Goal: Information Seeking & Learning: Learn about a topic

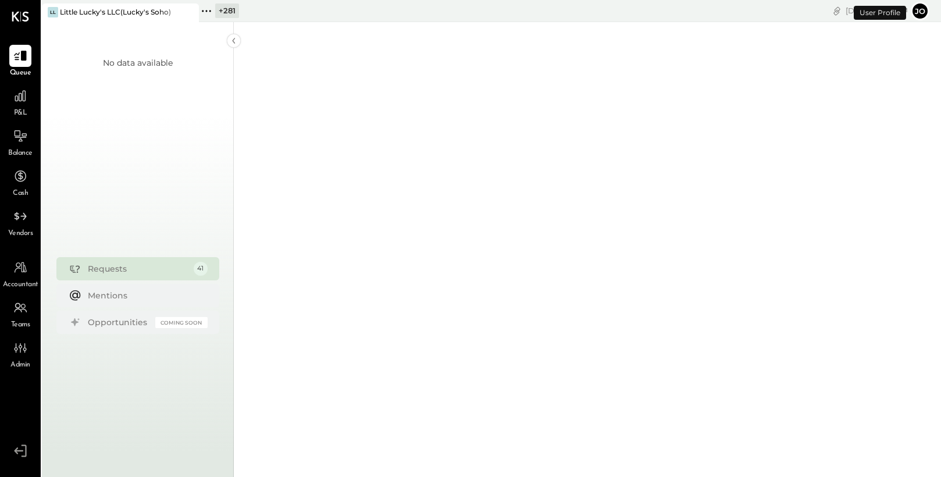
click at [208, 10] on icon at bounding box center [206, 10] width 15 height 15
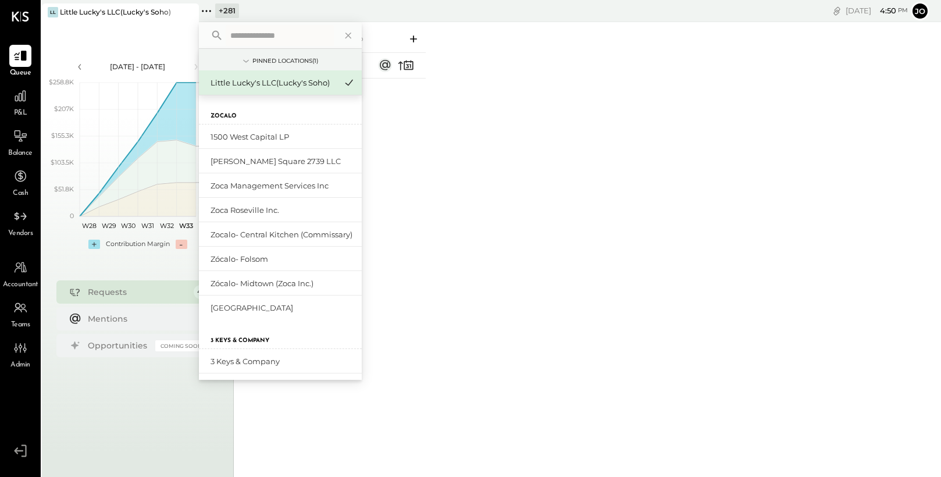
type input "****"
click at [208, 13] on icon at bounding box center [206, 10] width 15 height 15
click at [208, 10] on icon at bounding box center [206, 10] width 15 height 15
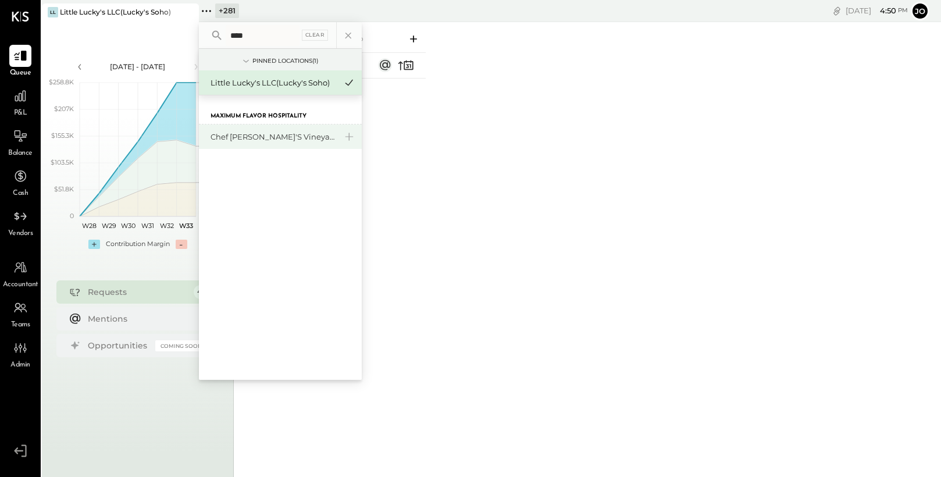
type input "****"
click at [265, 137] on div "Chef [PERSON_NAME]'s Vineyard Restaurant" at bounding box center [274, 136] width 126 height 11
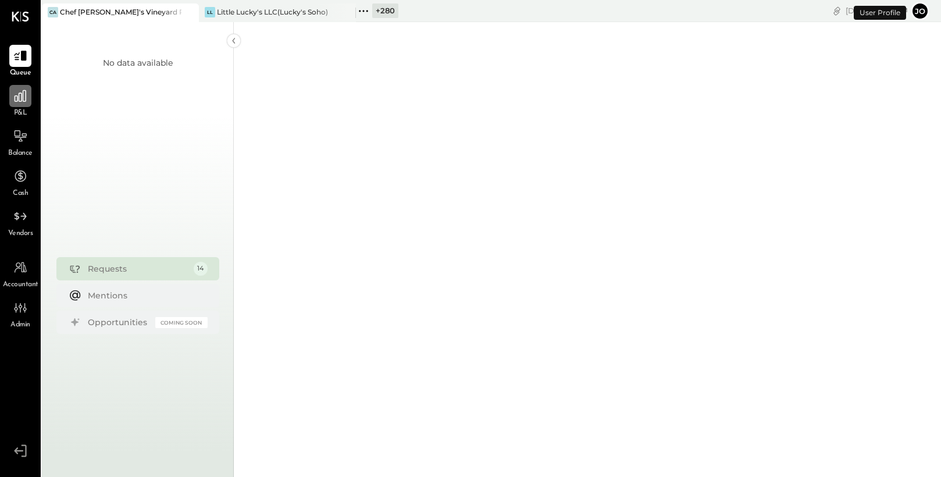
click at [23, 95] on icon at bounding box center [20, 95] width 15 height 15
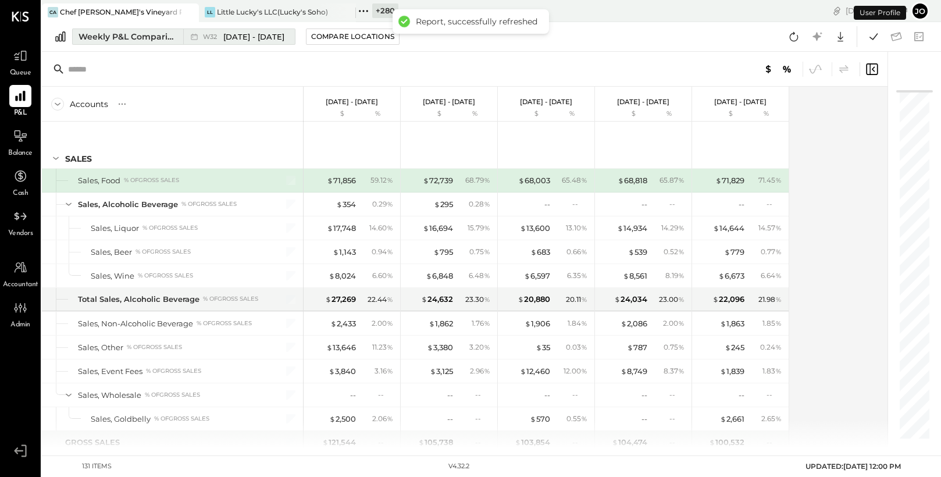
click at [115, 31] on div "Weekly P&L Comparison" at bounding box center [128, 37] width 98 height 12
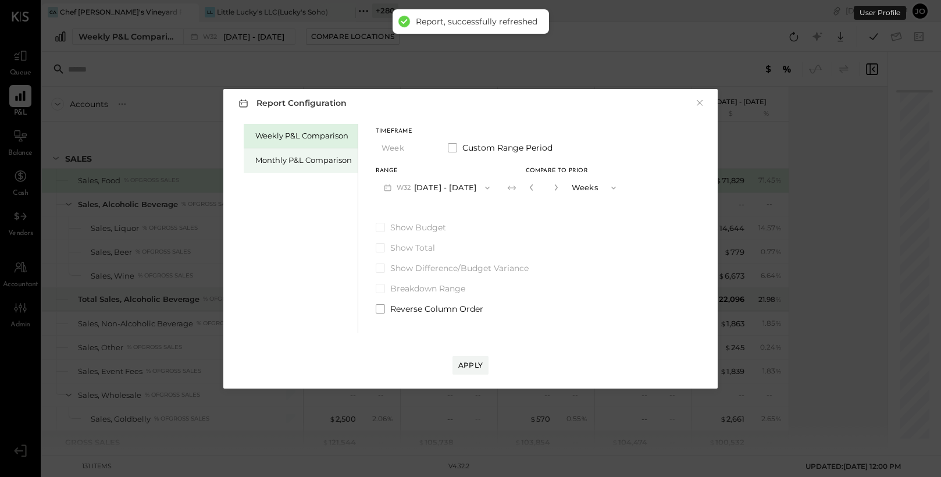
click at [304, 159] on div "Monthly P&L Comparison" at bounding box center [303, 160] width 97 height 11
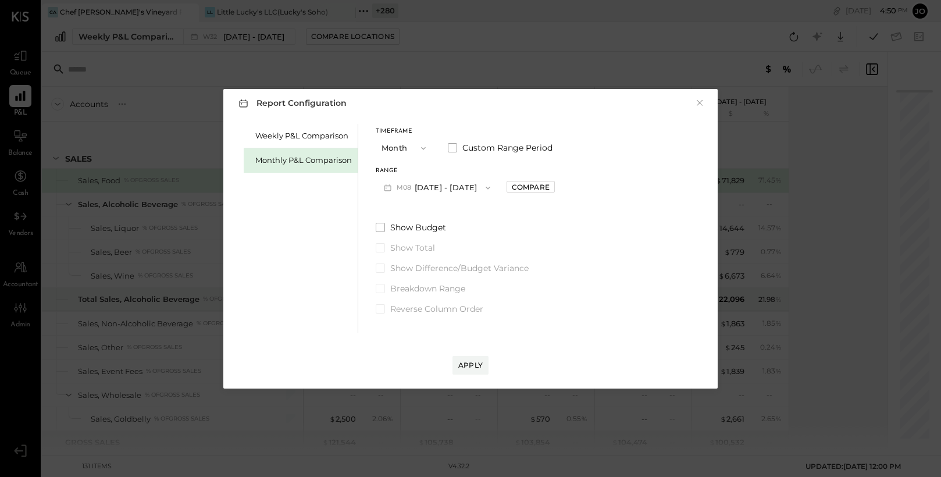
click at [444, 190] on button "M08 [DATE] - [DATE]" at bounding box center [437, 188] width 123 height 22
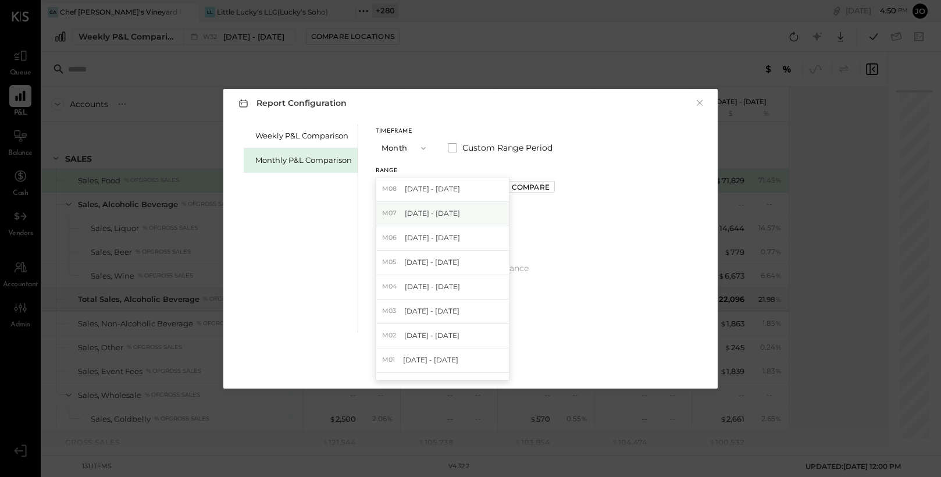
click at [450, 208] on span "[DATE] - [DATE]" at bounding box center [432, 213] width 55 height 10
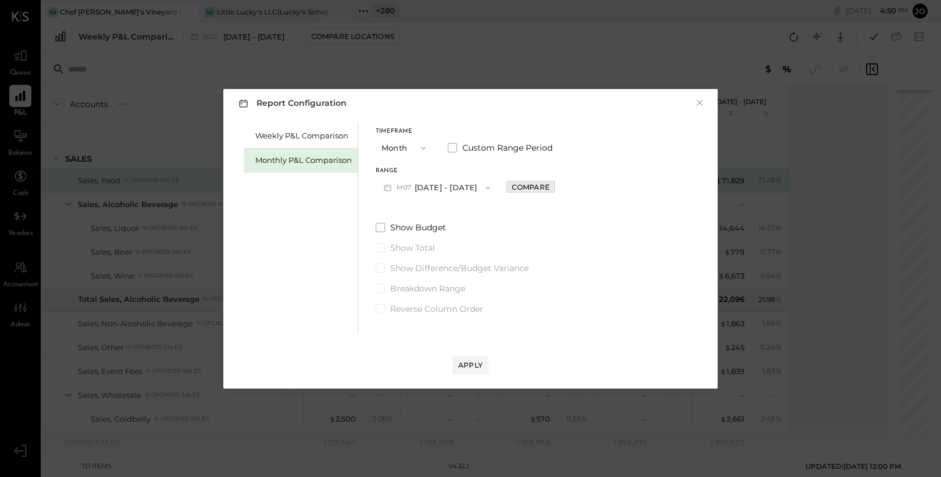
click at [524, 188] on div "Compare" at bounding box center [531, 187] width 38 height 10
click at [552, 186] on button "button" at bounding box center [556, 187] width 9 height 13
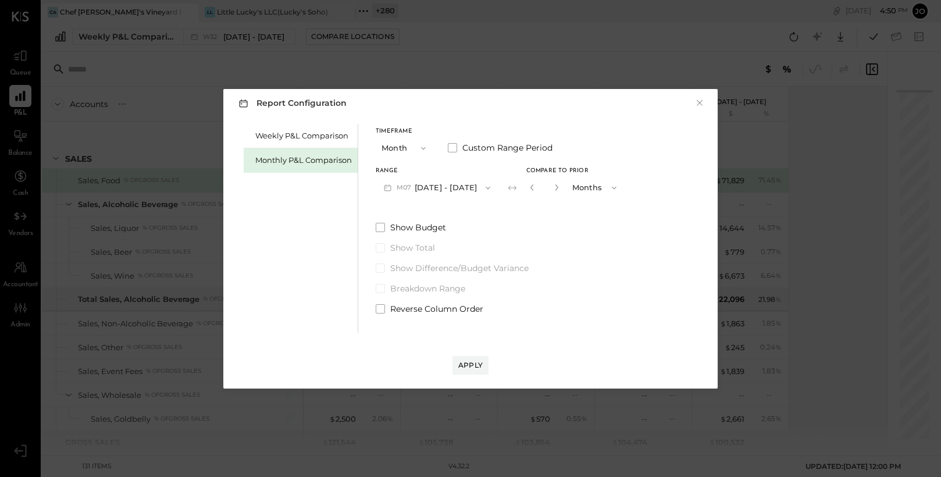
click at [552, 186] on button "button" at bounding box center [556, 187] width 9 height 13
type input "*"
click at [475, 372] on button "Apply" at bounding box center [471, 365] width 36 height 19
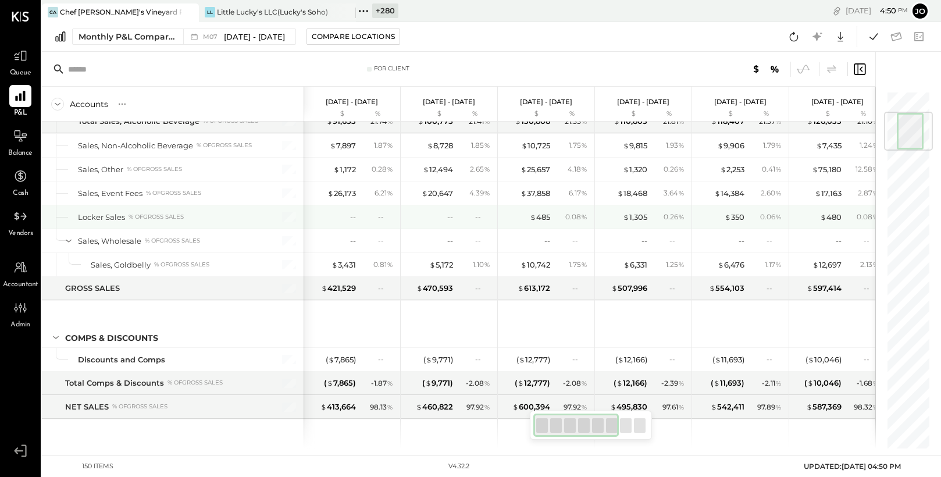
scroll to position [181, 0]
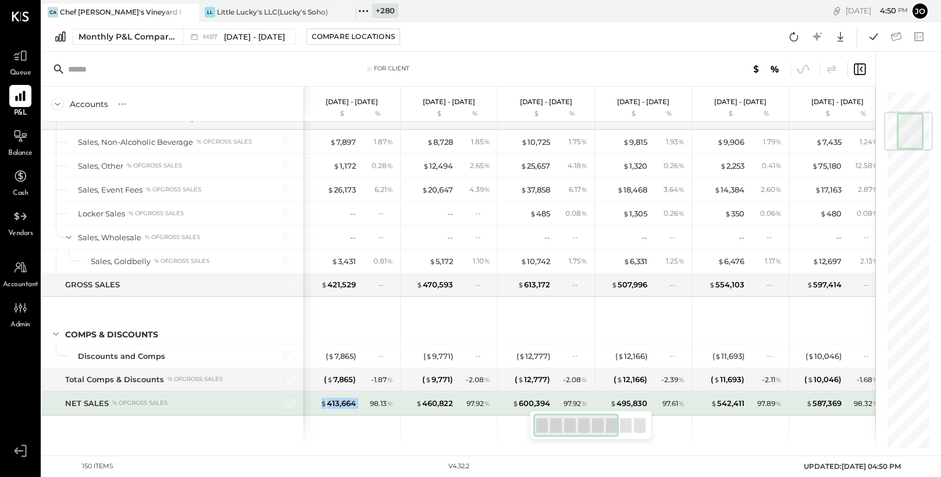
drag, startPoint x: 312, startPoint y: 407, endPoint x: 365, endPoint y: 406, distance: 52.9
click at [365, 406] on div "$ 413,664 98.13 %" at bounding box center [352, 403] width 87 height 23
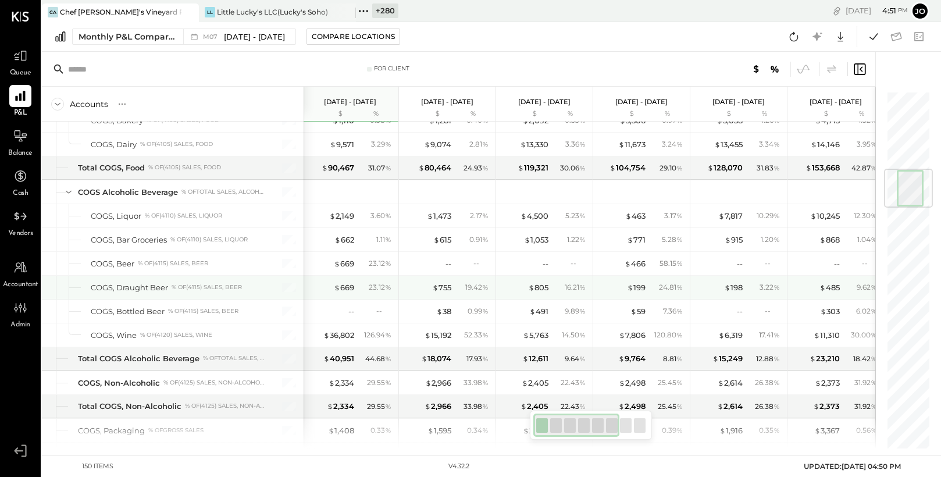
scroll to position [661, 0]
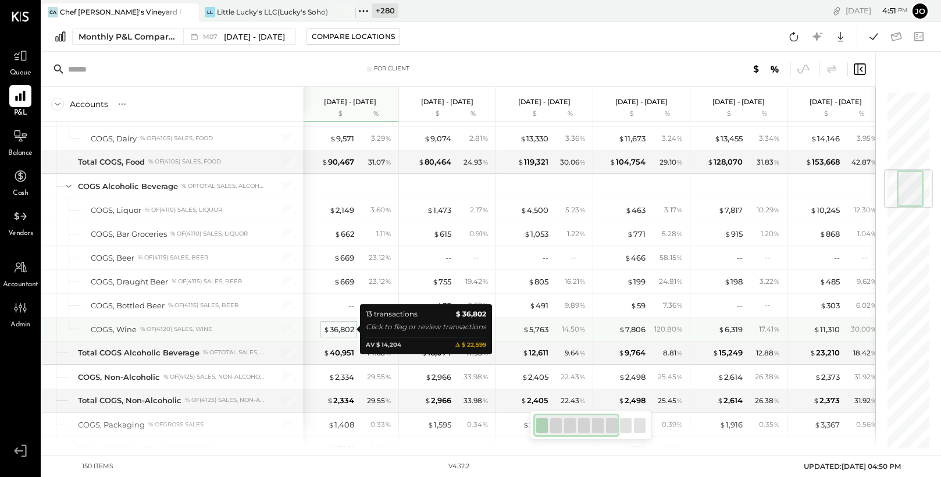
click at [344, 334] on div "$ 36,802" at bounding box center [338, 329] width 31 height 11
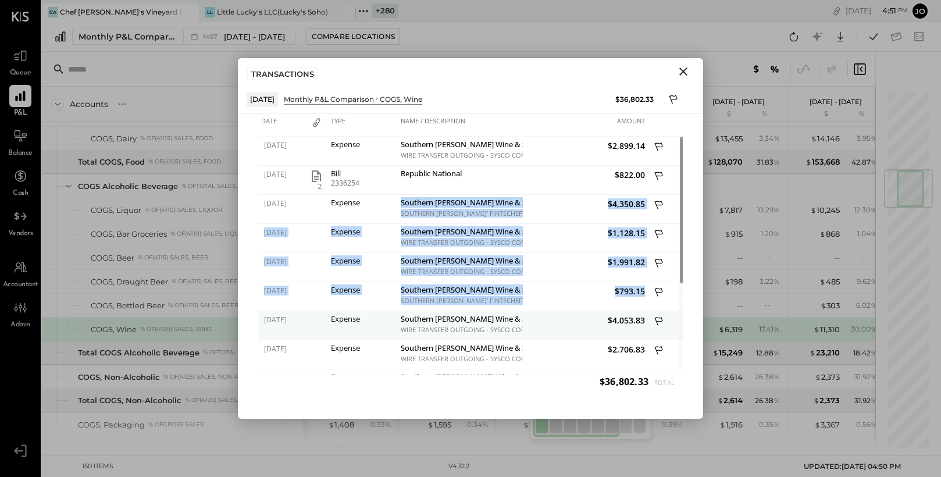
drag, startPoint x: 399, startPoint y: 205, endPoint x: 534, endPoint y: 311, distance: 171.5
click at [534, 310] on div "[DATE] Expense Southern [PERSON_NAME] Wine & Spirits WIRE TRANSFER OUTGOING - S…" at bounding box center [470, 326] width 425 height 378
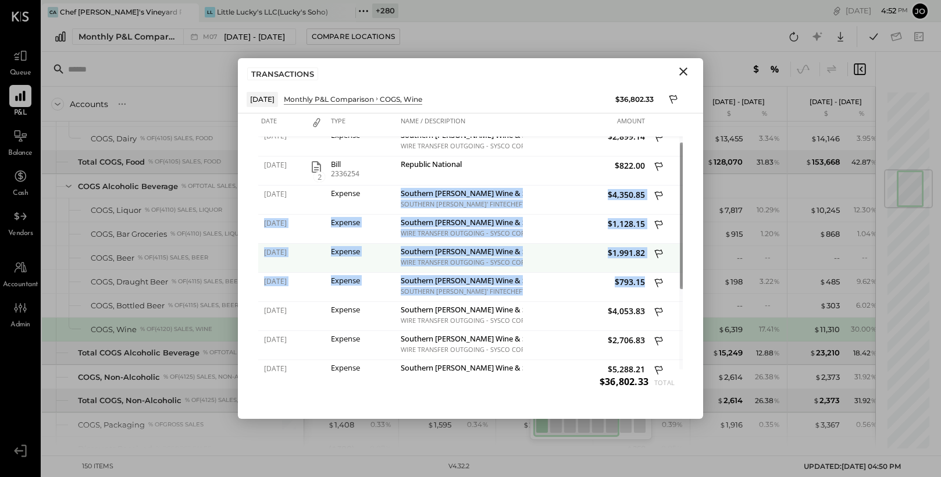
click at [457, 262] on div "WIRE TRANSFER OUTGOING - SYSCO CORPORATION" at bounding box center [460, 262] width 119 height 8
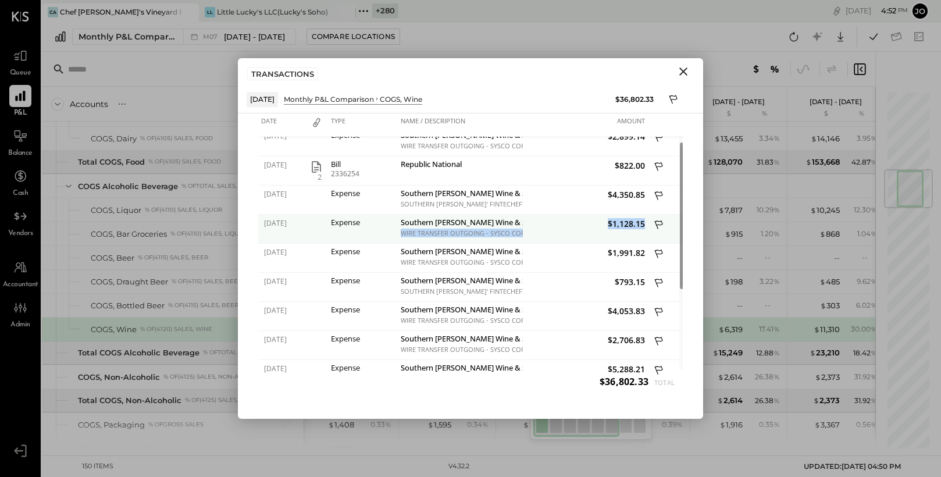
drag, startPoint x: 398, startPoint y: 233, endPoint x: 533, endPoint y: 233, distance: 135.0
click at [533, 215] on div "[DATE] Expense Southern [PERSON_NAME] Wine & Spirits WIRE TRANSFER OUTGOING - S…" at bounding box center [470, 215] width 425 height 0
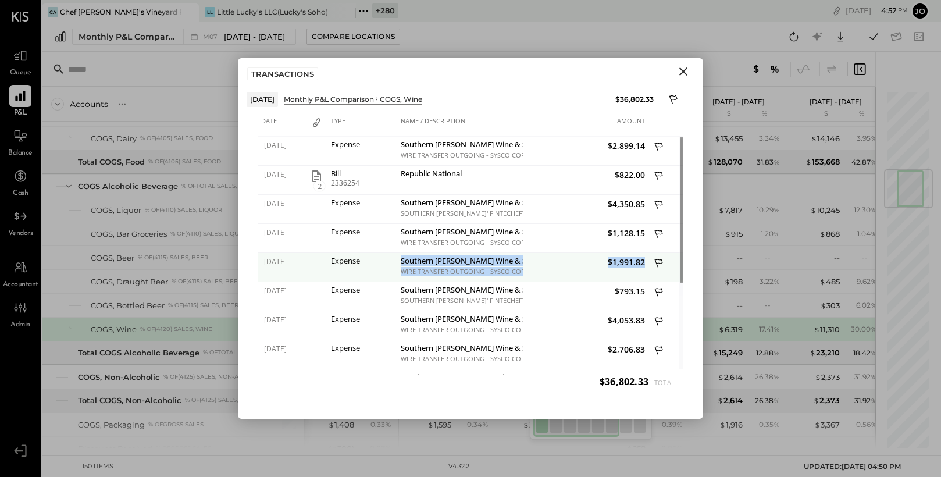
drag, startPoint x: 396, startPoint y: 272, endPoint x: 532, endPoint y: 271, distance: 136.1
click at [532, 253] on div "[DATE] Expense Southern [PERSON_NAME] Wine & Spirits WIRE TRANSFER OUTGOING - S…" at bounding box center [470, 253] width 425 height 0
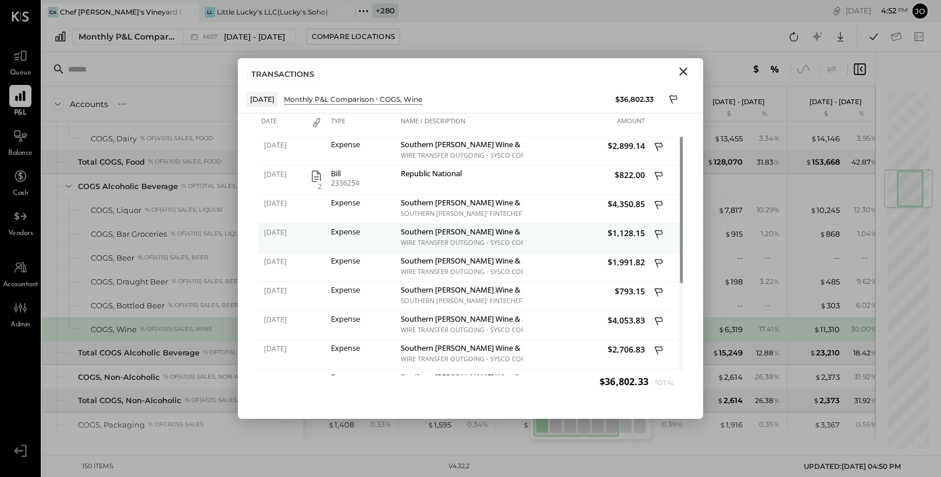
click at [505, 245] on div "WIRE TRANSFER OUTGOING - SYSCO CORPORATION" at bounding box center [460, 243] width 119 height 8
click at [528, 243] on div "$1,128.15" at bounding box center [585, 238] width 125 height 29
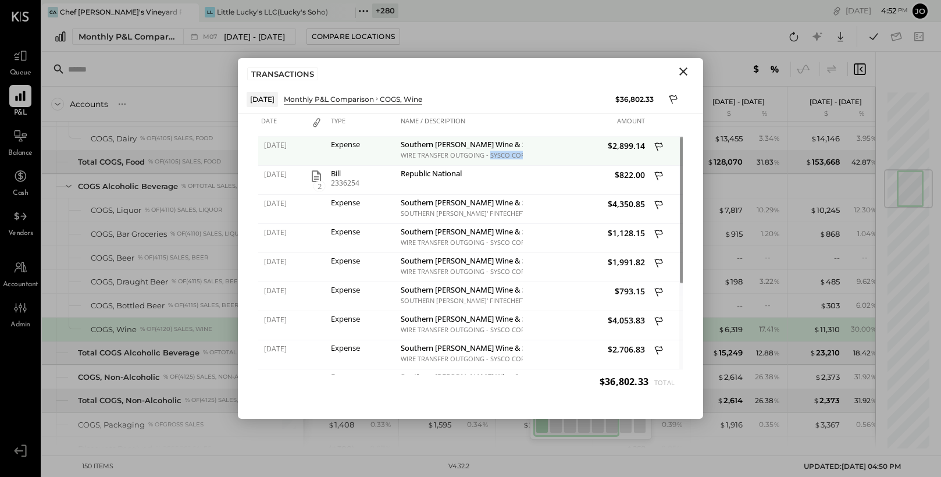
drag, startPoint x: 490, startPoint y: 152, endPoint x: 510, endPoint y: 162, distance: 22.1
click at [510, 162] on div "Southern [PERSON_NAME] Wine & Spirits WIRE TRANSFER OUTGOING - SYSCO CORPORATION" at bounding box center [460, 151] width 125 height 29
drag, startPoint x: 398, startPoint y: 148, endPoint x: 514, endPoint y: 146, distance: 115.2
click at [514, 146] on div "Southern [PERSON_NAME] Wine & Spirits WIRE TRANSFER OUTGOING - SYSCO CORPORATION" at bounding box center [460, 151] width 125 height 29
drag, startPoint x: 490, startPoint y: 158, endPoint x: 524, endPoint y: 158, distance: 33.2
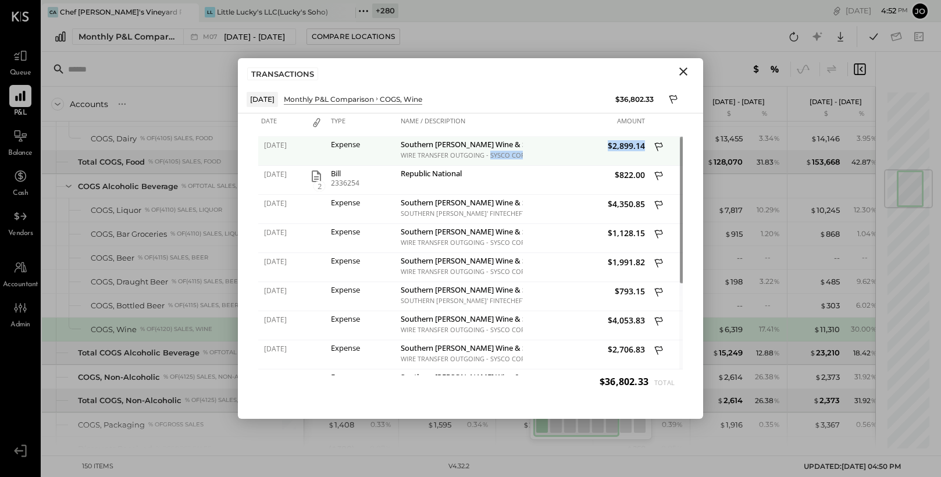
click at [525, 137] on div "[DATE] Expense Southern [PERSON_NAME] Wine & Spirits WIRE TRANSFER OUTGOING - S…" at bounding box center [470, 137] width 425 height 0
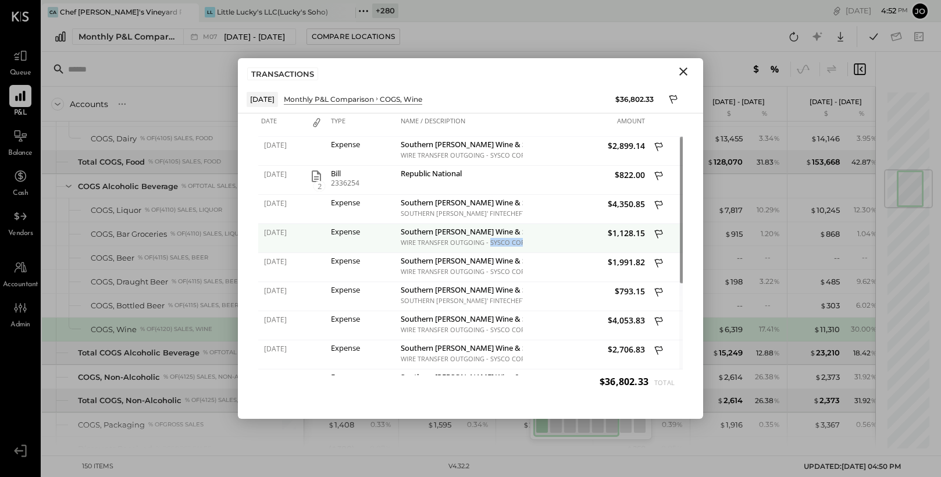
drag, startPoint x: 506, startPoint y: 243, endPoint x: 522, endPoint y: 243, distance: 16.3
click at [520, 243] on div "WIRE TRANSFER OUTGOING - SYSCO CORPORATION" at bounding box center [460, 243] width 119 height 8
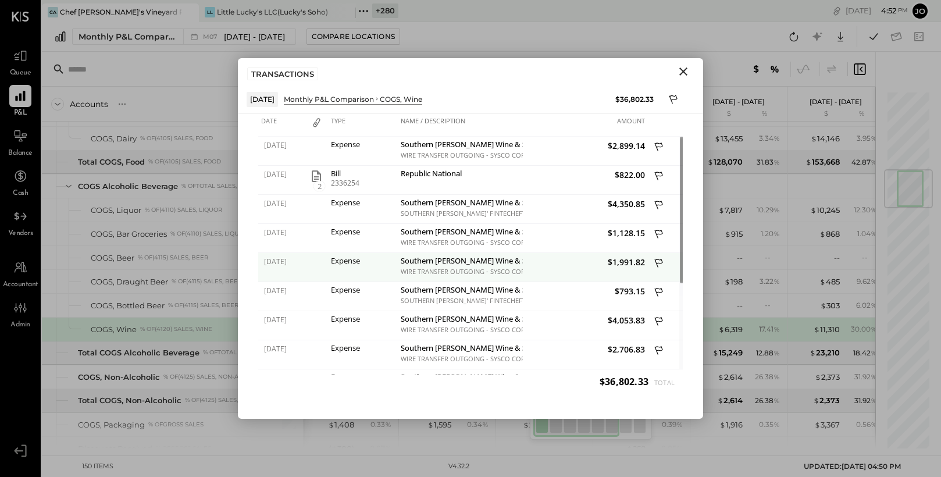
drag, startPoint x: 489, startPoint y: 277, endPoint x: 524, endPoint y: 277, distance: 34.9
click at [523, 253] on div "[DATE] Expense Southern [PERSON_NAME] Wine & Spirits WIRE TRANSFER OUTGOING - S…" at bounding box center [470, 253] width 425 height 0
drag, startPoint x: 484, startPoint y: 275, endPoint x: 523, endPoint y: 275, distance: 39.0
click at [523, 253] on div "[DATE] Expense Southern [PERSON_NAME] Wine & Spirits WIRE TRANSFER OUTGOING - S…" at bounding box center [470, 253] width 425 height 0
click at [490, 275] on div "WIRE TRANSFER OUTGOING - SYSCO CORPORATION" at bounding box center [460, 272] width 119 height 8
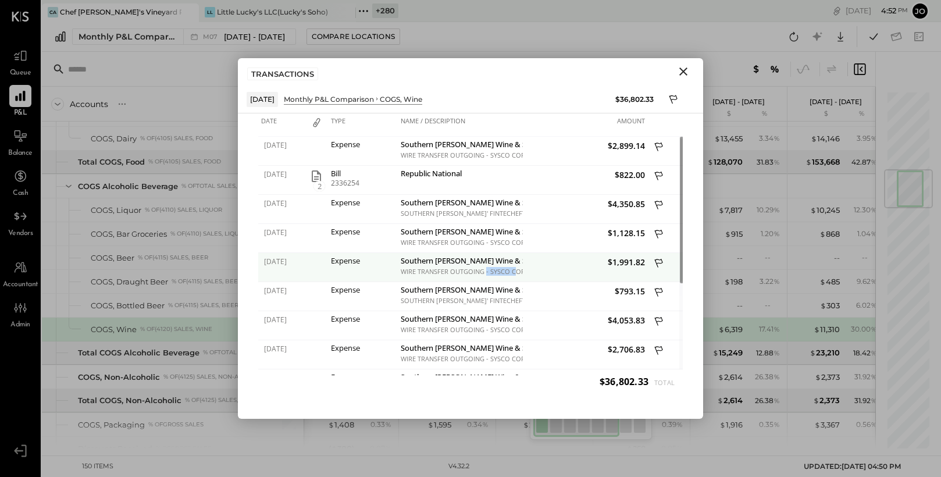
drag, startPoint x: 486, startPoint y: 275, endPoint x: 517, endPoint y: 275, distance: 30.2
click at [517, 275] on div "WIRE TRANSFER OUTGOING - SYSCO CORPORATION" at bounding box center [460, 272] width 119 height 8
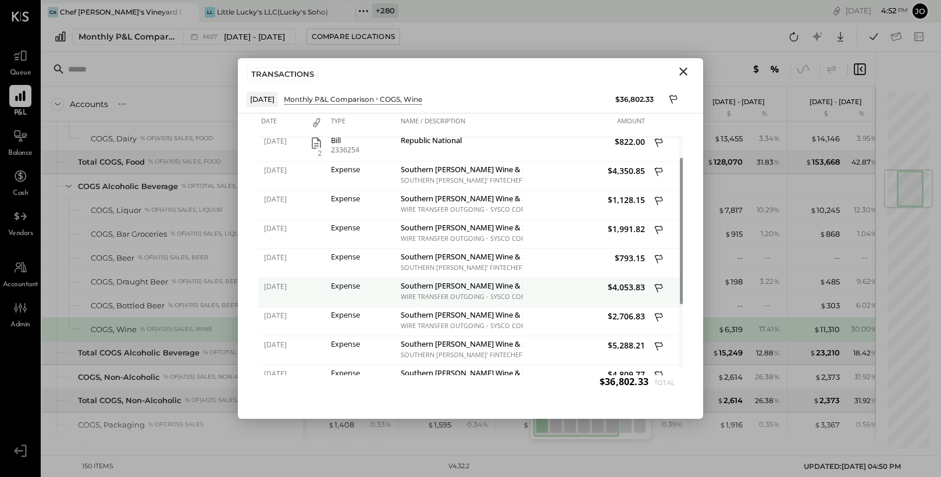
click at [507, 298] on div "WIRE TRANSFER OUTGOING - SYSCO CORPORATION" at bounding box center [460, 297] width 119 height 8
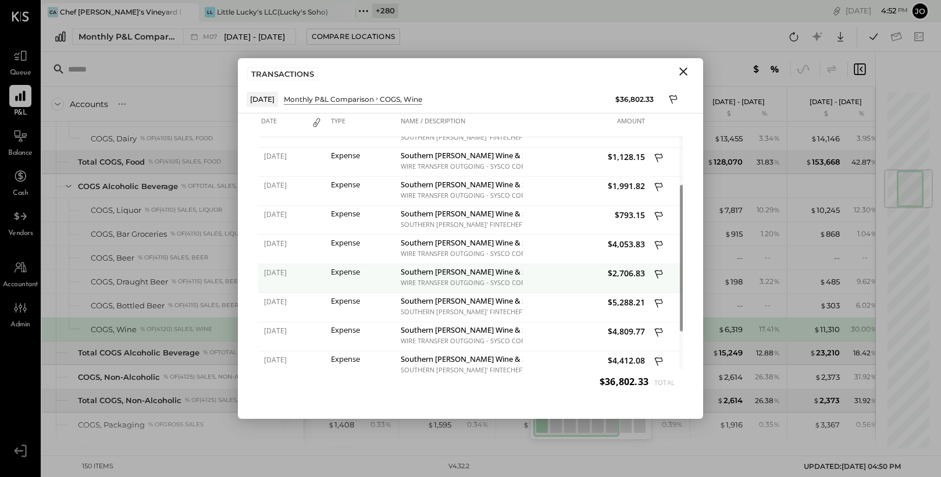
click at [503, 280] on div "WIRE TRANSFER OUTGOING - SYSCO CORPORATION" at bounding box center [460, 283] width 119 height 8
click at [685, 66] on icon "Close" at bounding box center [684, 72] width 14 height 14
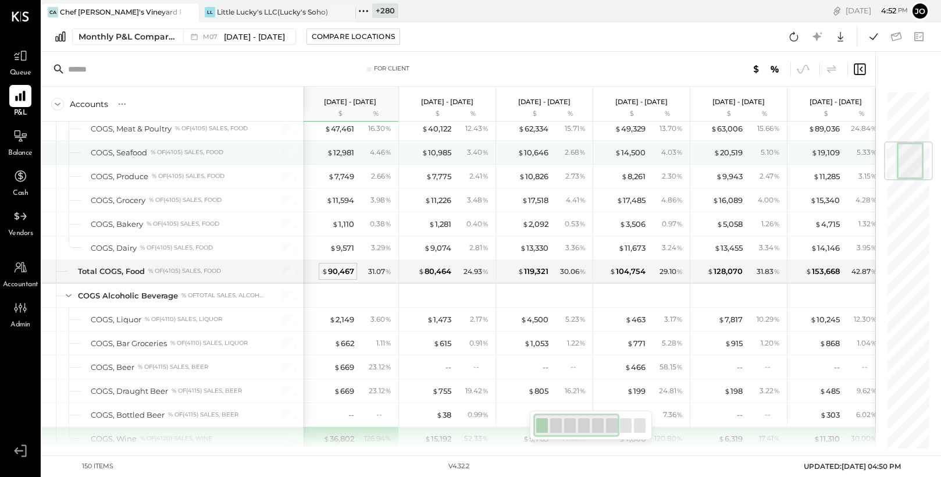
scroll to position [429, 0]
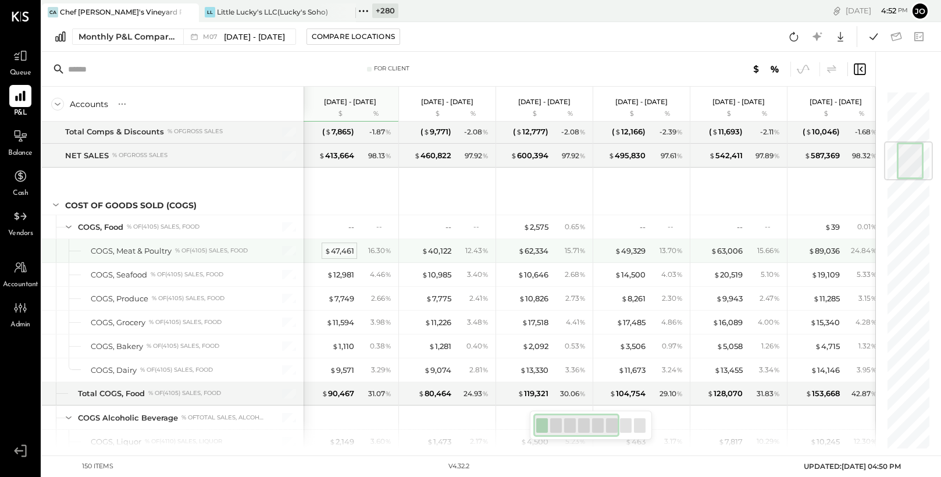
click at [343, 249] on div "$ 47,461" at bounding box center [340, 250] width 30 height 11
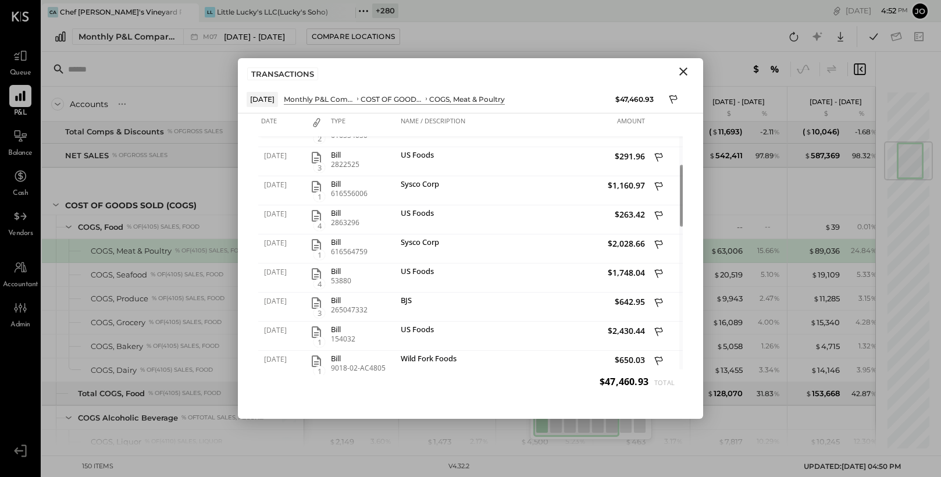
click at [686, 69] on icon "Close" at bounding box center [684, 72] width 14 height 14
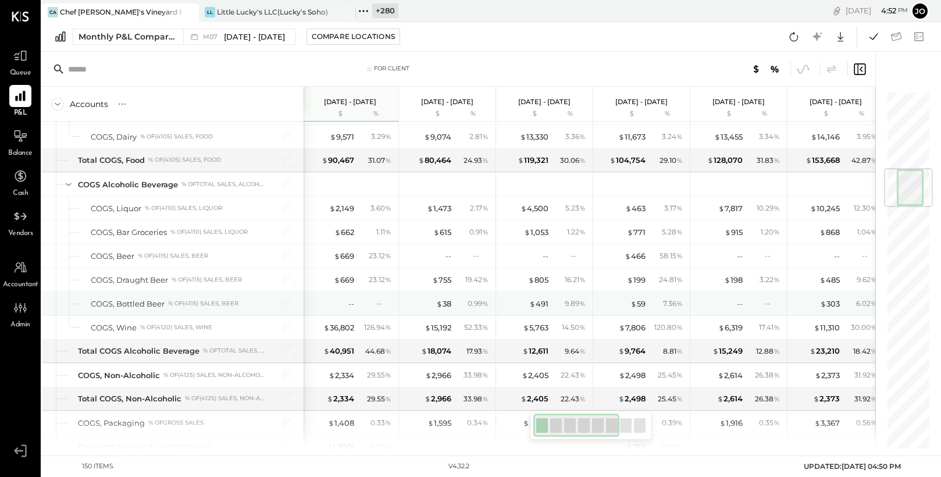
scroll to position [0, 1]
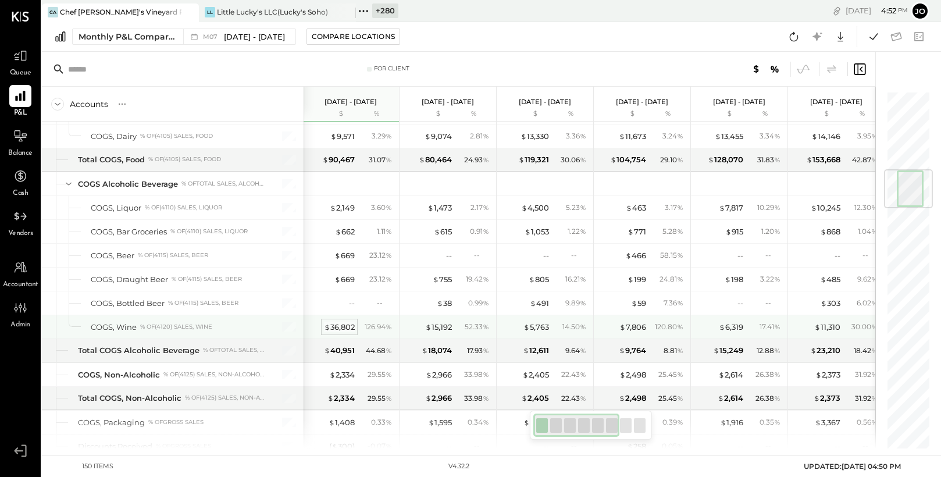
click at [349, 327] on div "$ 36,802" at bounding box center [339, 327] width 31 height 11
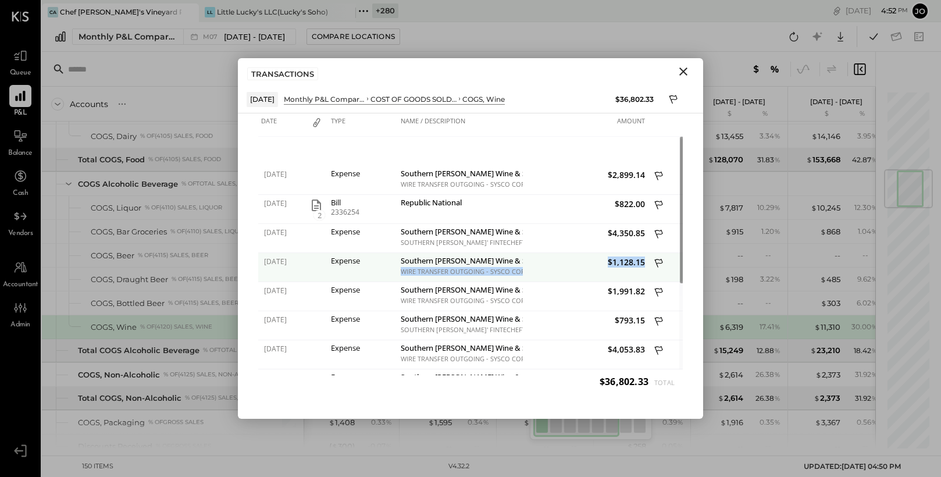
drag, startPoint x: 398, startPoint y: 270, endPoint x: 535, endPoint y: 270, distance: 137.3
click at [535, 253] on div "[DATE] Expense Southern [PERSON_NAME] Wine & Spirits WIRE TRANSFER OUTGOING - S…" at bounding box center [470, 253] width 425 height 0
click at [535, 270] on div "$1,128.15" at bounding box center [585, 267] width 125 height 29
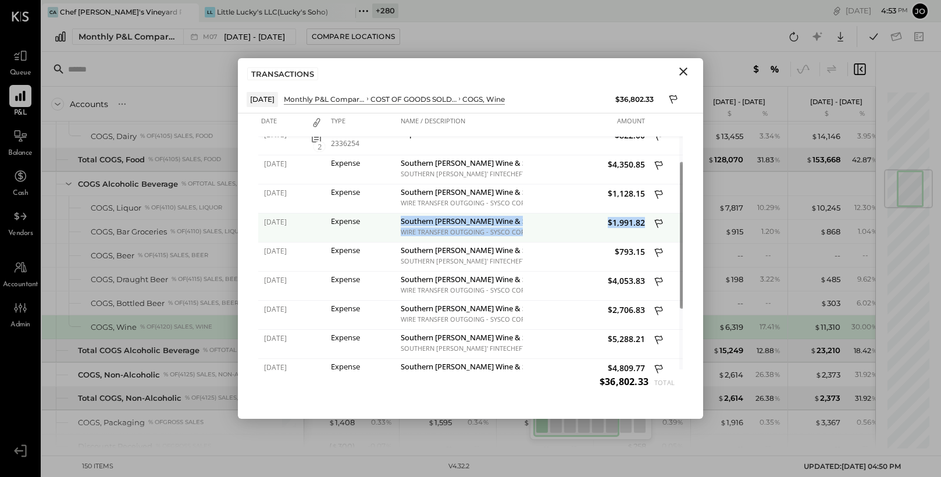
drag, startPoint x: 396, startPoint y: 229, endPoint x: 540, endPoint y: 232, distance: 143.7
click at [540, 213] on div "[DATE] Expense Southern [PERSON_NAME] Wine & Spirits WIRE TRANSFER OUTGOING - S…" at bounding box center [470, 213] width 425 height 0
click at [540, 232] on div "$1,991.82" at bounding box center [585, 227] width 125 height 29
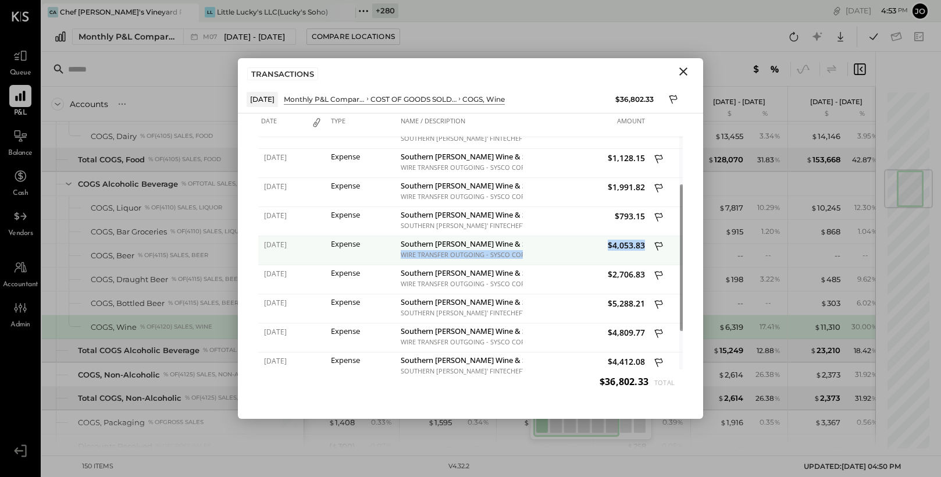
drag, startPoint x: 401, startPoint y: 255, endPoint x: 533, endPoint y: 255, distance: 131.5
click at [533, 236] on div "[DATE] Expense Southern [PERSON_NAME] Wine & Spirits WIRE TRANSFER OUTGOING - S…" at bounding box center [470, 236] width 425 height 0
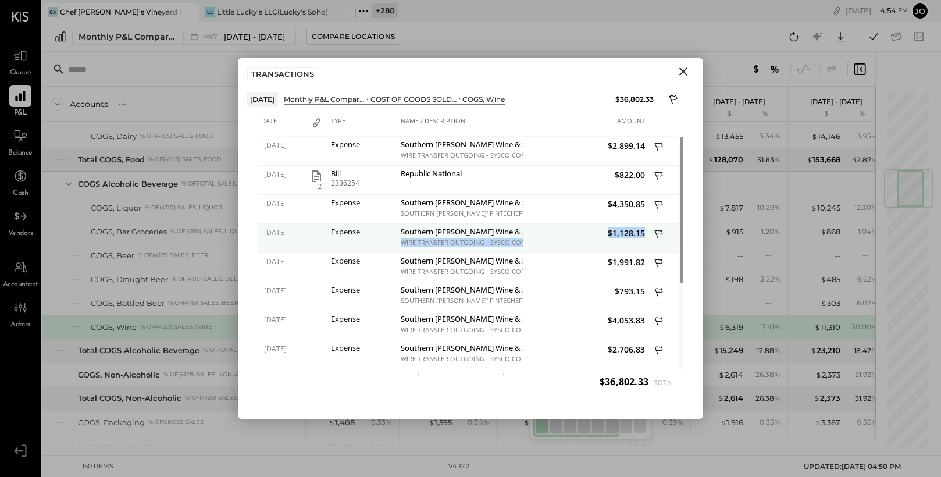
drag, startPoint x: 403, startPoint y: 243, endPoint x: 554, endPoint y: 243, distance: 151.2
click at [554, 224] on div "[DATE] Expense Southern [PERSON_NAME] Wine & Spirits WIRE TRANSFER OUTGOING - S…" at bounding box center [470, 224] width 425 height 0
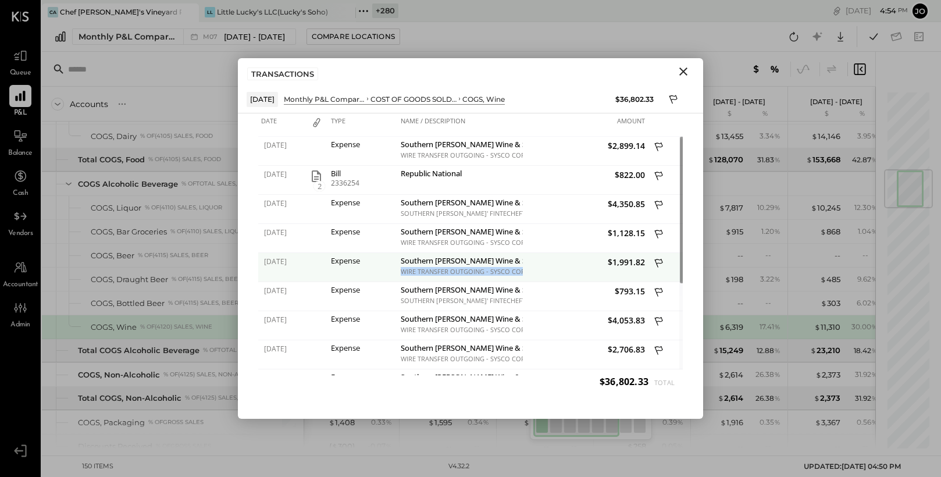
drag, startPoint x: 398, startPoint y: 268, endPoint x: 521, endPoint y: 278, distance: 123.1
click at [521, 278] on div "Southern [PERSON_NAME] Wine & Spirits WIRE TRANSFER OUTGOING - SYSCO CORPORATION" at bounding box center [460, 267] width 125 height 29
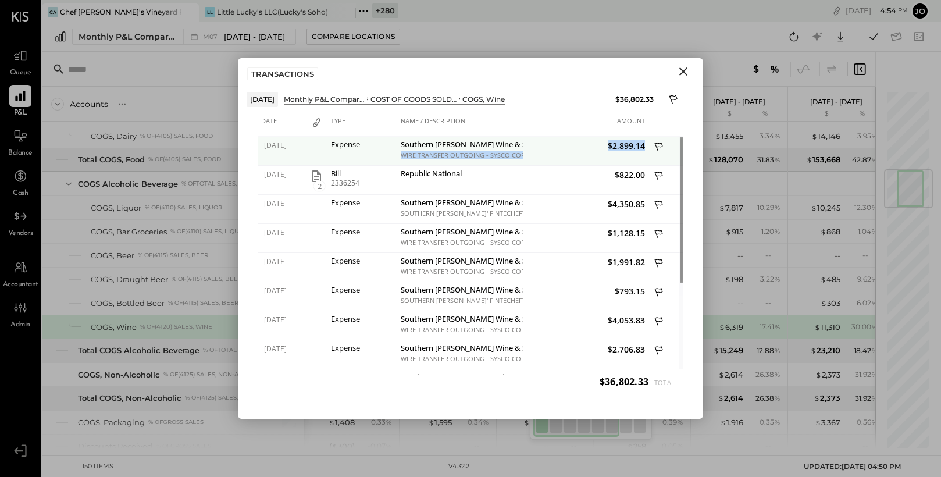
drag, startPoint x: 402, startPoint y: 154, endPoint x: 528, endPoint y: 155, distance: 126.2
click at [528, 137] on div "[DATE] Expense Southern [PERSON_NAME] Wine & Spirits WIRE TRANSFER OUTGOING - S…" at bounding box center [470, 137] width 425 height 0
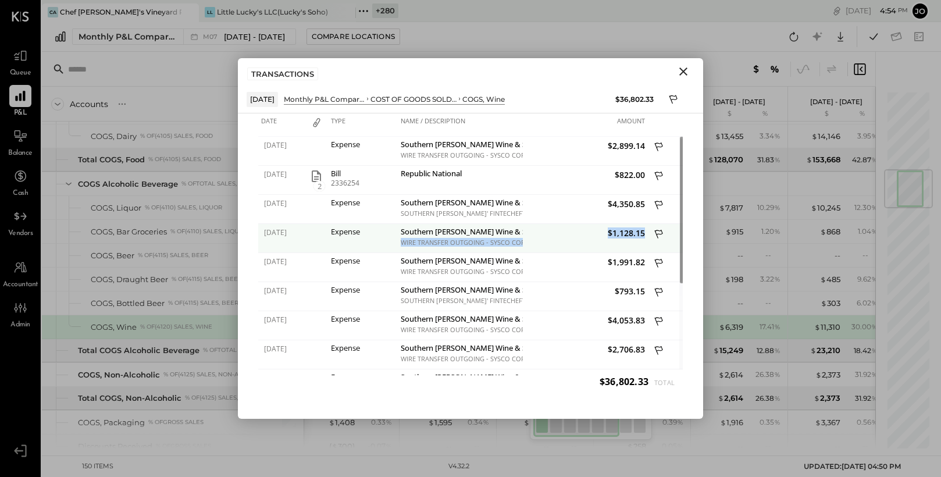
drag, startPoint x: 401, startPoint y: 240, endPoint x: 535, endPoint y: 241, distance: 134.4
click at [536, 224] on div "[DATE] Expense Southern [PERSON_NAME] Wine & Spirits WIRE TRANSFER OUTGOING - S…" at bounding box center [470, 224] width 425 height 0
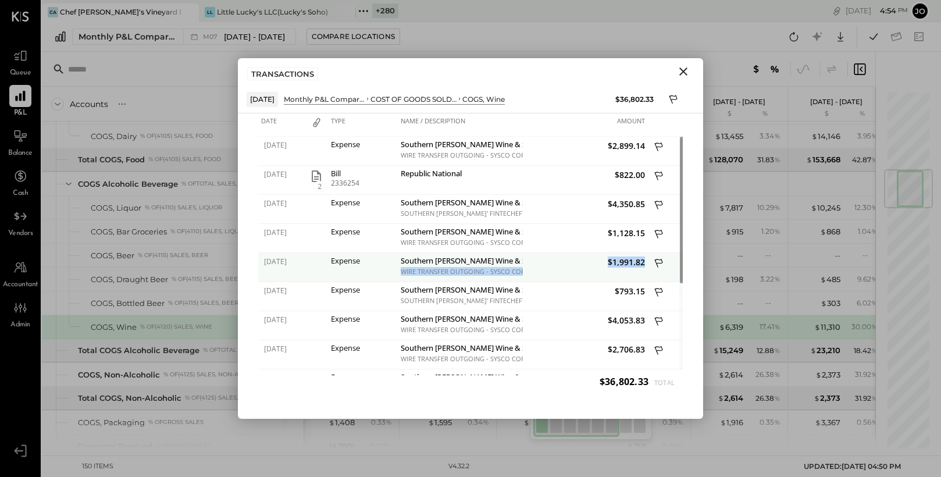
drag, startPoint x: 400, startPoint y: 270, endPoint x: 561, endPoint y: 272, distance: 161.2
click at [561, 253] on div "[DATE] Expense Southern [PERSON_NAME] Wine & Spirits WIRE TRANSFER OUTGOING - S…" at bounding box center [470, 253] width 425 height 0
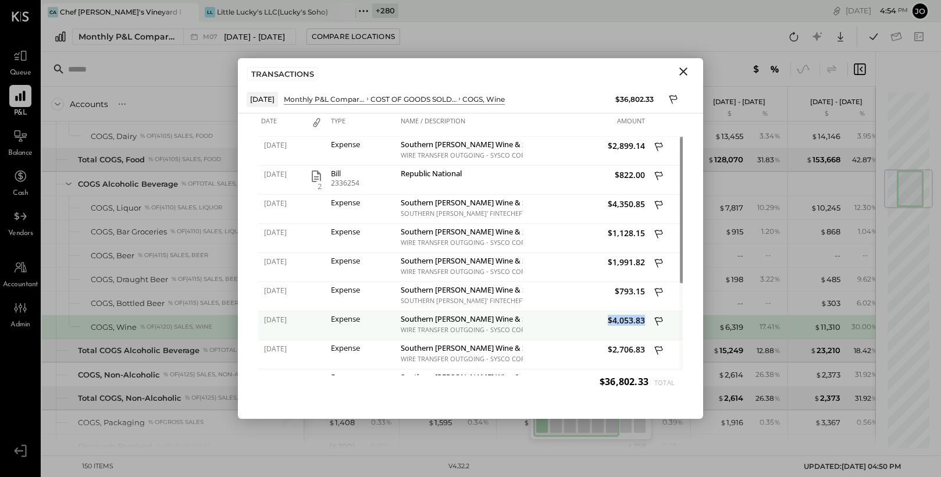
drag, startPoint x: 398, startPoint y: 334, endPoint x: 548, endPoint y: 334, distance: 150.1
click at [547, 311] on div "[DATE] Expense Southern [PERSON_NAME] Wine & Spirits WIRE TRANSFER OUTGOING - S…" at bounding box center [470, 311] width 425 height 0
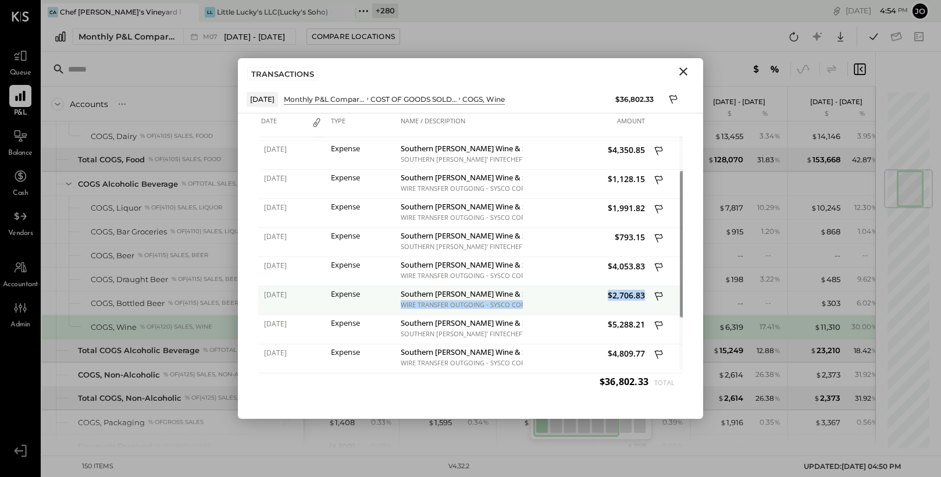
drag, startPoint x: 401, startPoint y: 302, endPoint x: 562, endPoint y: 302, distance: 161.1
click at [562, 286] on div "[DATE] Expense Southern [PERSON_NAME] Wine & Spirits WIRE TRANSFER OUTGOING - S…" at bounding box center [470, 286] width 425 height 0
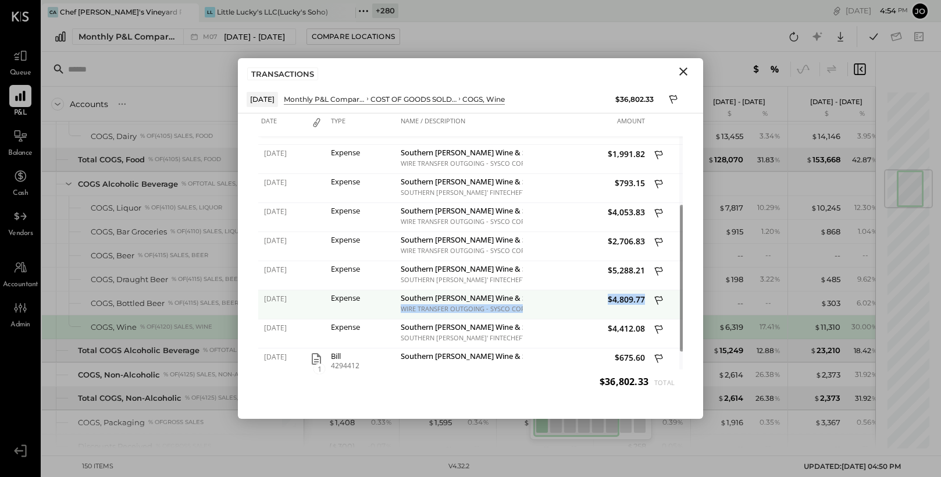
drag, startPoint x: 403, startPoint y: 309, endPoint x: 550, endPoint y: 309, distance: 147.8
click at [551, 290] on div "[DATE] Expense Southern [PERSON_NAME] Wine & Spirits WIRE TRANSFER OUTGOING - S…" at bounding box center [470, 290] width 425 height 0
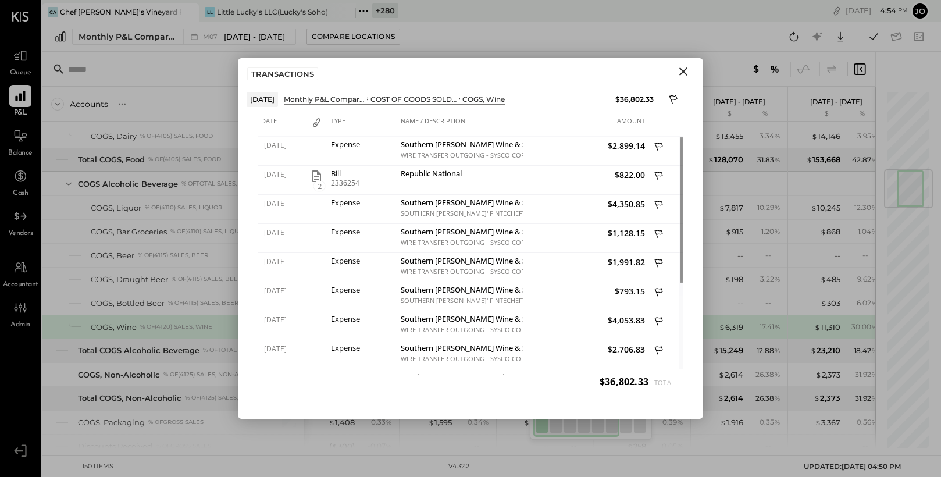
click at [688, 74] on icon "Close" at bounding box center [684, 72] width 14 height 14
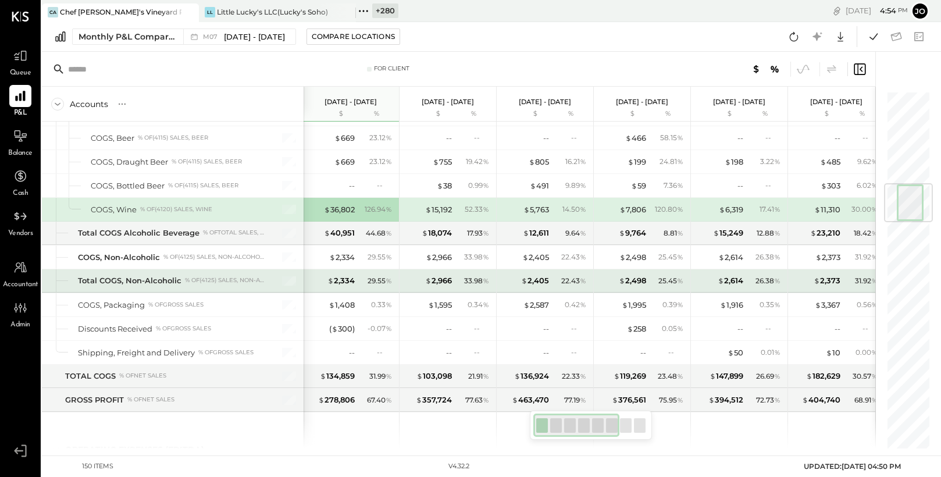
scroll to position [781, 0]
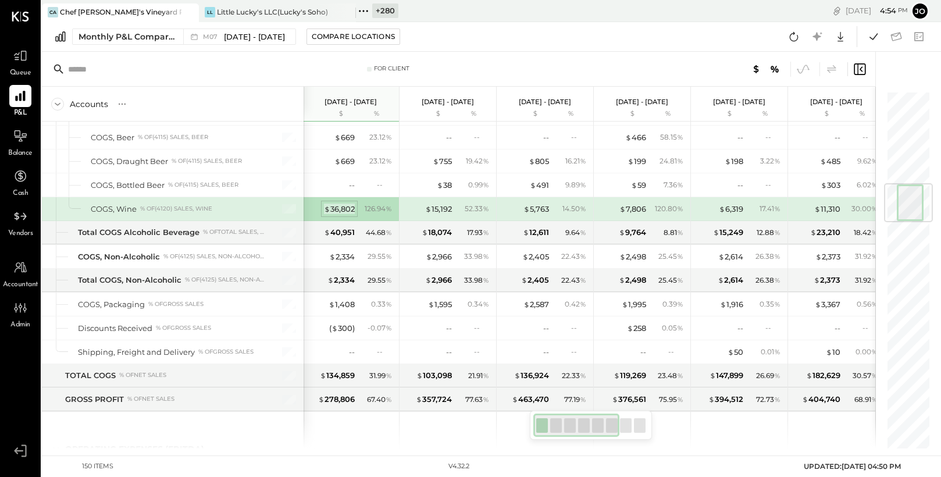
click at [344, 211] on div "$ 36,802" at bounding box center [339, 209] width 31 height 11
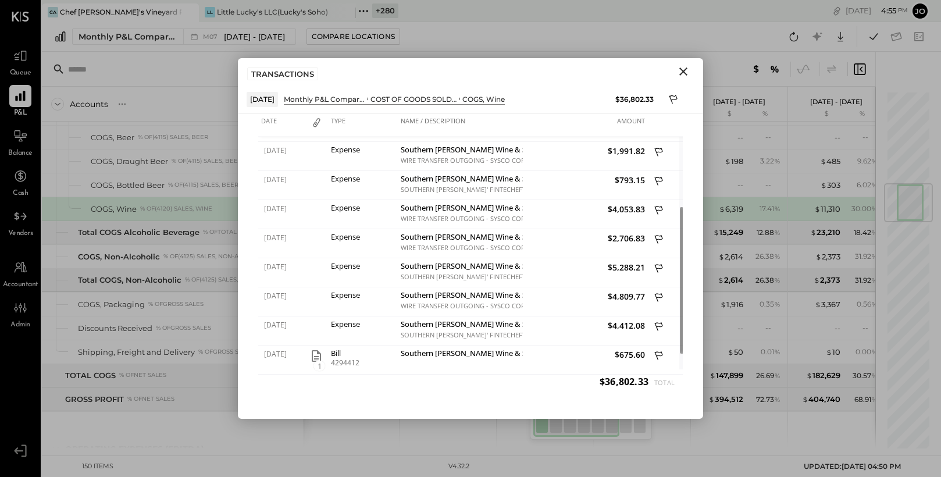
click at [682, 74] on icon "Close" at bounding box center [684, 72] width 14 height 14
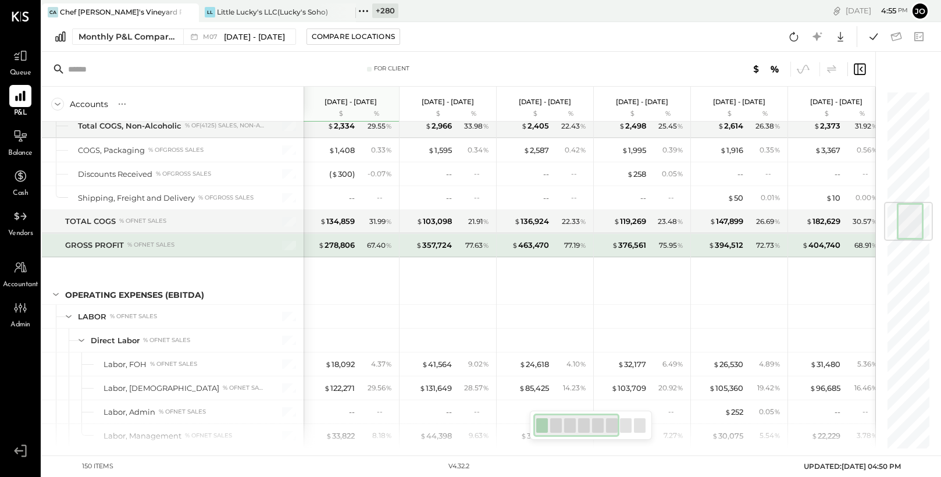
scroll to position [1051, 0]
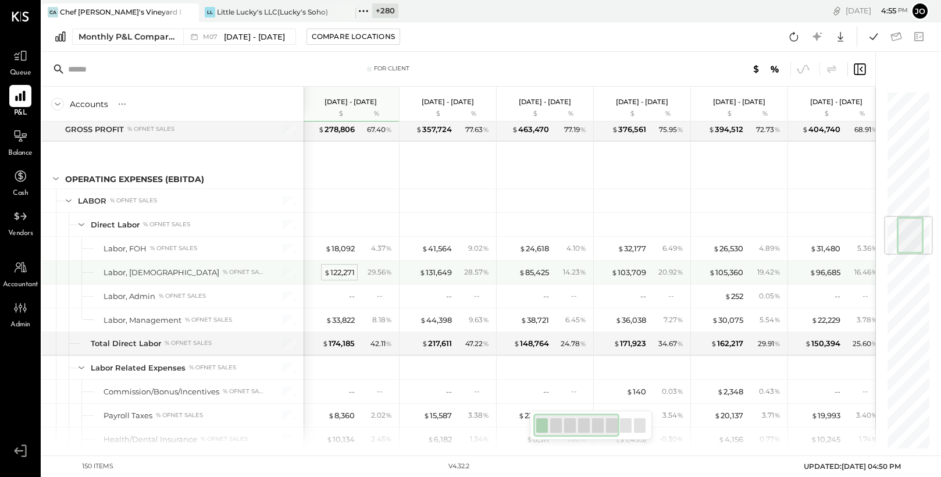
click at [346, 271] on div "$ 122,271" at bounding box center [339, 272] width 31 height 11
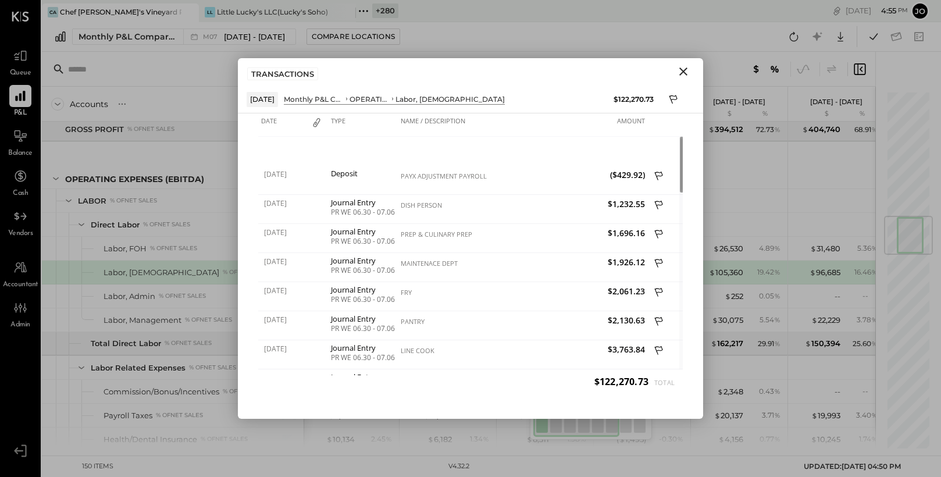
click at [688, 73] on icon "Close" at bounding box center [684, 72] width 14 height 14
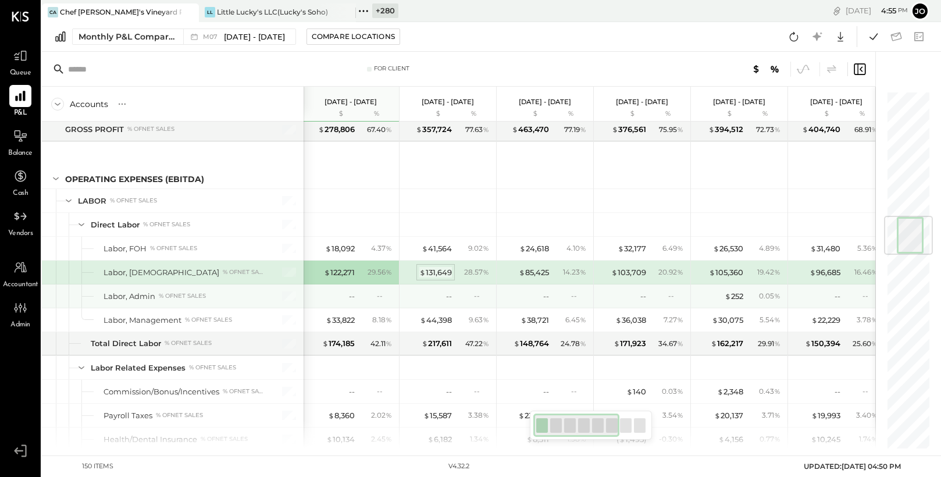
click at [444, 272] on div "$ 131,649" at bounding box center [435, 272] width 33 height 11
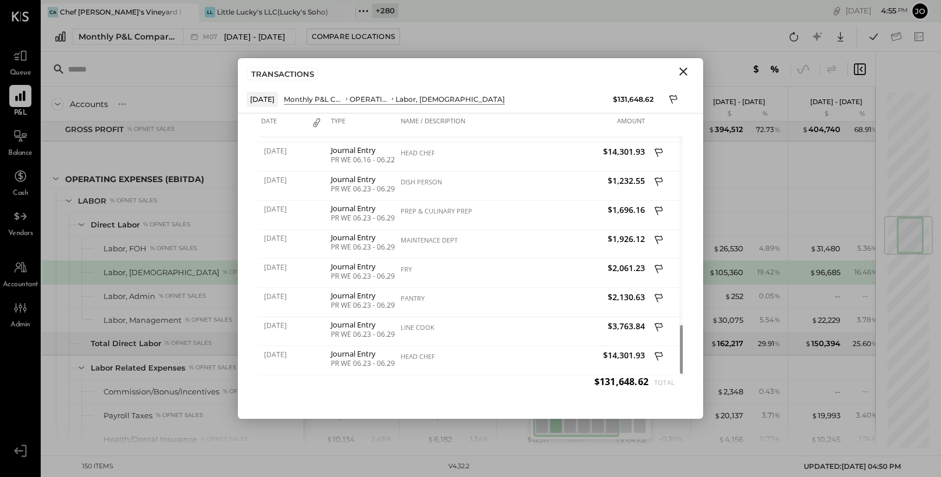
click at [687, 75] on icon "Close" at bounding box center [684, 72] width 14 height 14
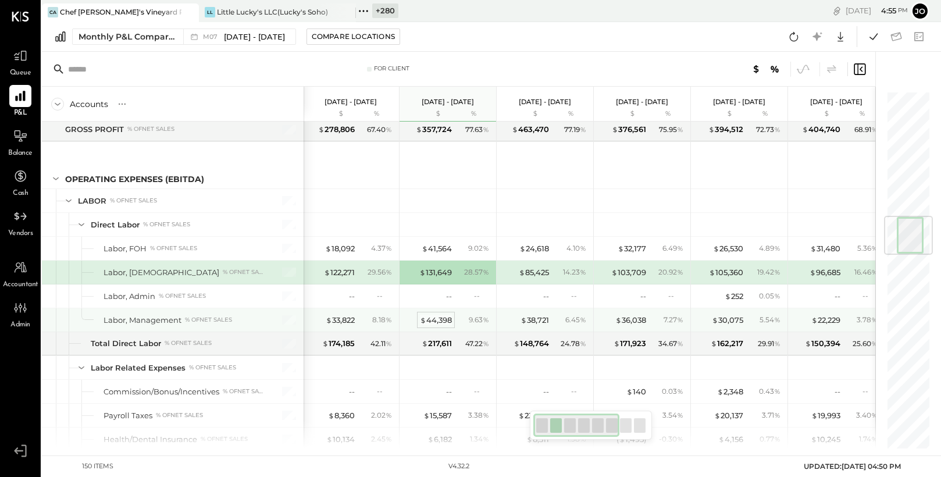
click at [437, 322] on div "$ 44,398" at bounding box center [436, 320] width 32 height 11
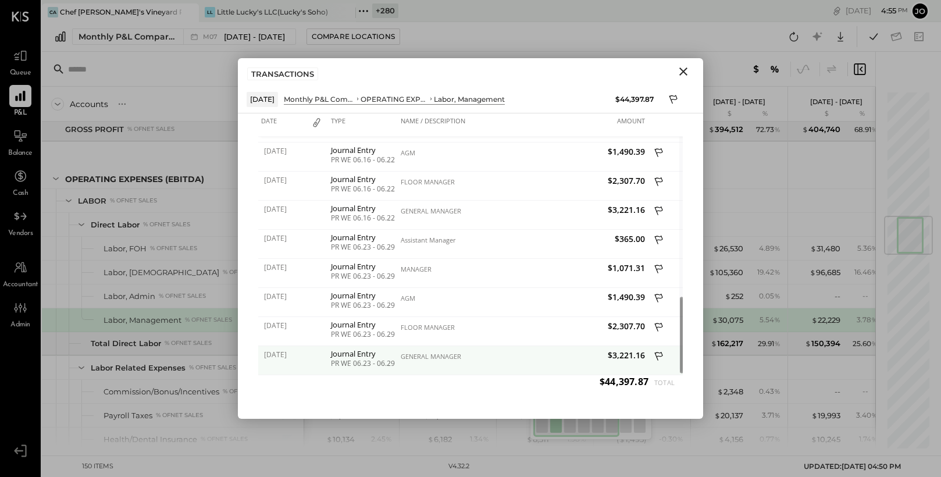
drag, startPoint x: 374, startPoint y: 362, endPoint x: 414, endPoint y: 362, distance: 40.1
click at [414, 346] on div "[DATE] Journal Entry PR WE 06.23 - 06.29 GENERAL MANAGER $3,221.16" at bounding box center [470, 346] width 425 height 0
drag, startPoint x: 396, startPoint y: 354, endPoint x: 490, endPoint y: 354, distance: 93.7
click at [490, 346] on div "[DATE] Journal Entry PR WE 06.23 - 06.29 GENERAL MANAGER $3,221.16" at bounding box center [470, 346] width 425 height 0
click at [490, 354] on div "GENERAL MANAGER" at bounding box center [460, 357] width 119 height 8
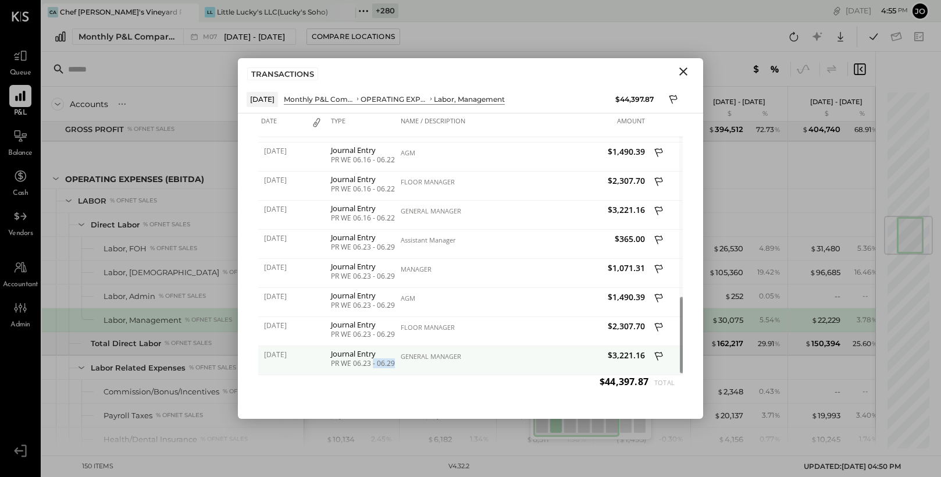
drag, startPoint x: 374, startPoint y: 366, endPoint x: 411, endPoint y: 366, distance: 37.2
click at [411, 346] on div "[DATE] Journal Entry PR WE 06.23 - 06.29 GENERAL MANAGER $3,221.16" at bounding box center [470, 346] width 425 height 0
click at [411, 366] on div "GENERAL MANAGER" at bounding box center [460, 360] width 125 height 29
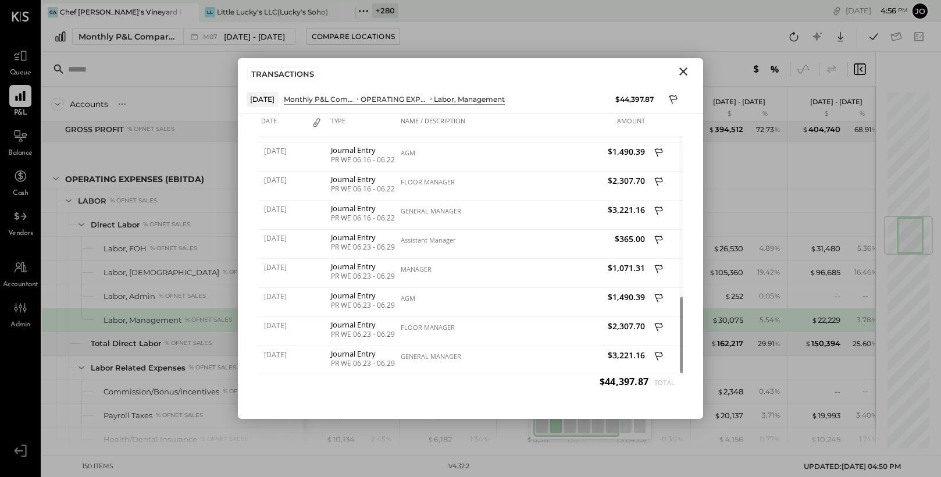
click at [692, 72] on button "Close" at bounding box center [683, 71] width 21 height 15
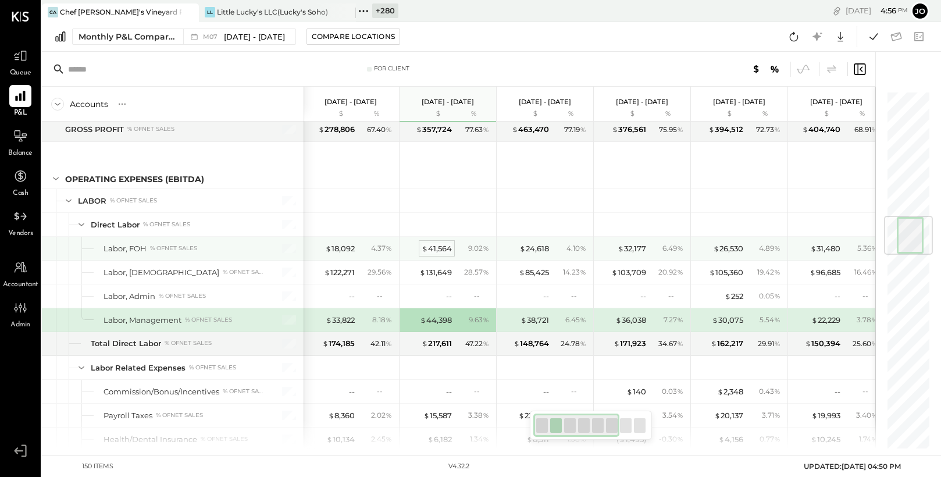
click at [440, 249] on div "$ 41,564" at bounding box center [437, 248] width 30 height 11
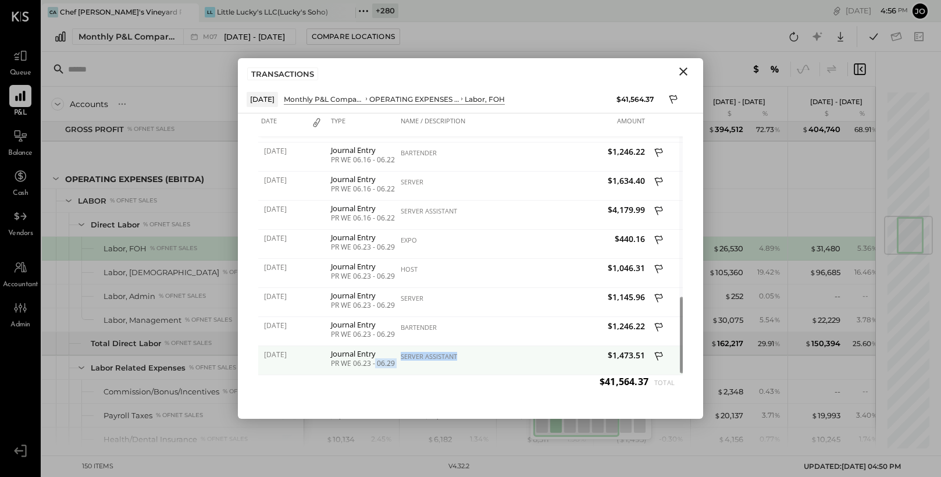
drag, startPoint x: 375, startPoint y: 365, endPoint x: 399, endPoint y: 365, distance: 23.9
click at [399, 346] on div "[DATE] Journal Entry PR WE 06.23 - 06.29 SERVER ASSISTANT $1,473.51" at bounding box center [470, 346] width 425 height 0
click at [396, 365] on div "Journal Entry PR WE 06.23 - 06.29" at bounding box center [363, 360] width 70 height 29
drag, startPoint x: 402, startPoint y: 355, endPoint x: 482, endPoint y: 355, distance: 80.3
click at [482, 355] on div "SERVER ASSISTANT" at bounding box center [460, 357] width 119 height 8
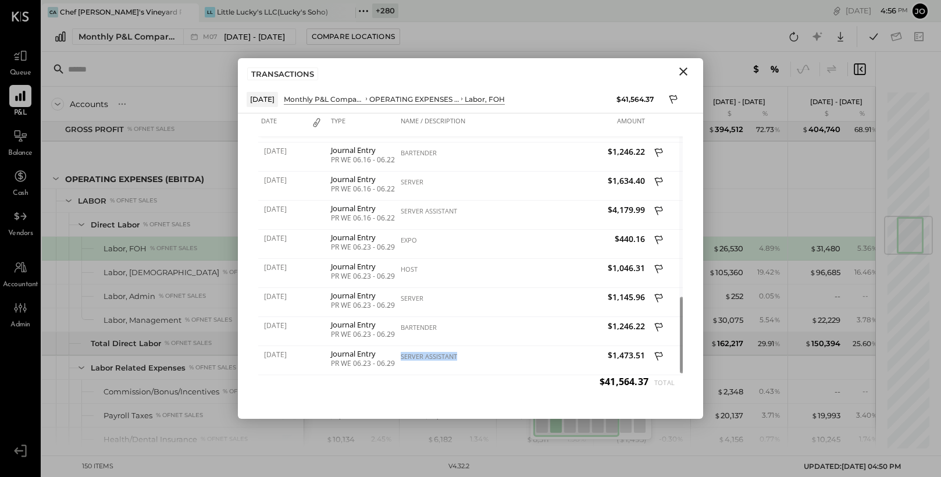
click at [685, 70] on icon "Close" at bounding box center [683, 71] width 8 height 8
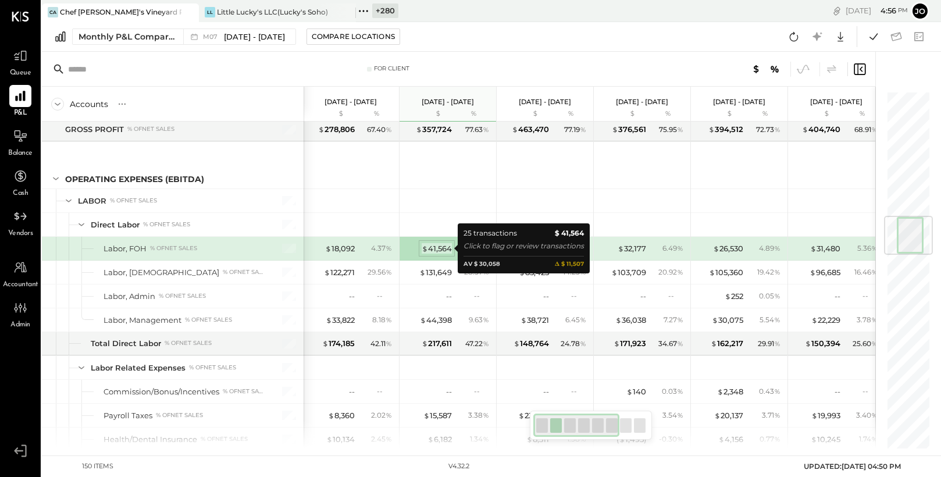
click at [439, 251] on div "$ 41,564" at bounding box center [437, 248] width 30 height 11
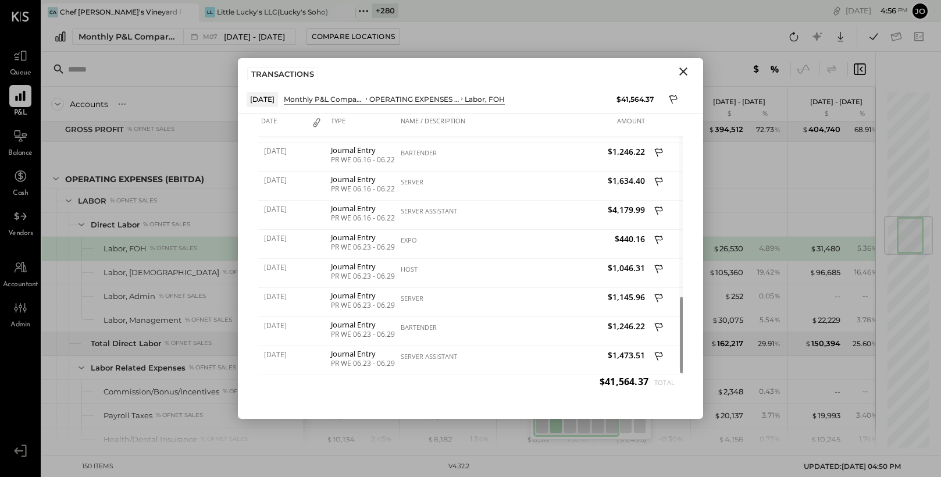
click at [682, 72] on icon "Close" at bounding box center [683, 71] width 8 height 8
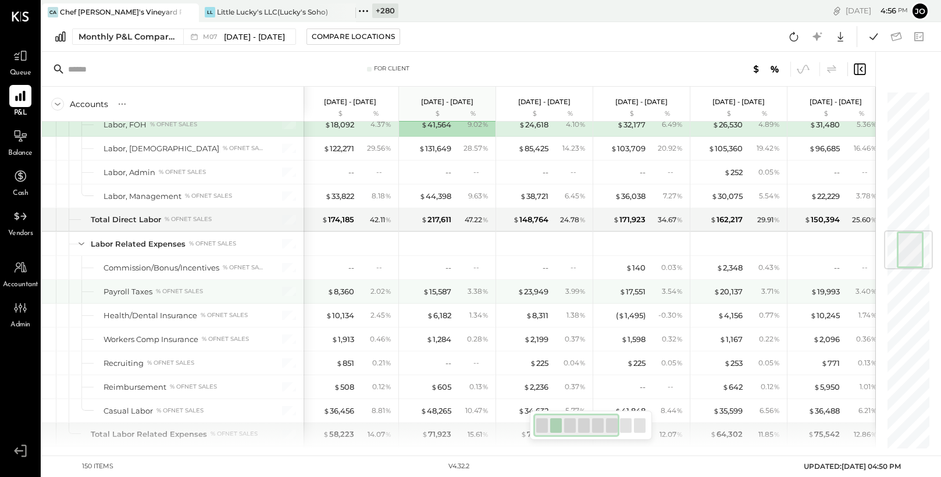
scroll to position [1210, 0]
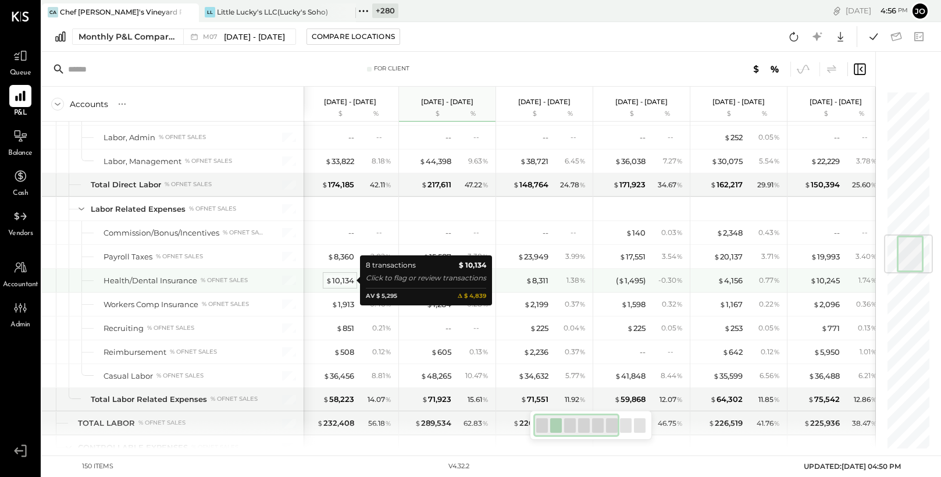
click at [354, 284] on div "$ 10,134" at bounding box center [340, 280] width 29 height 11
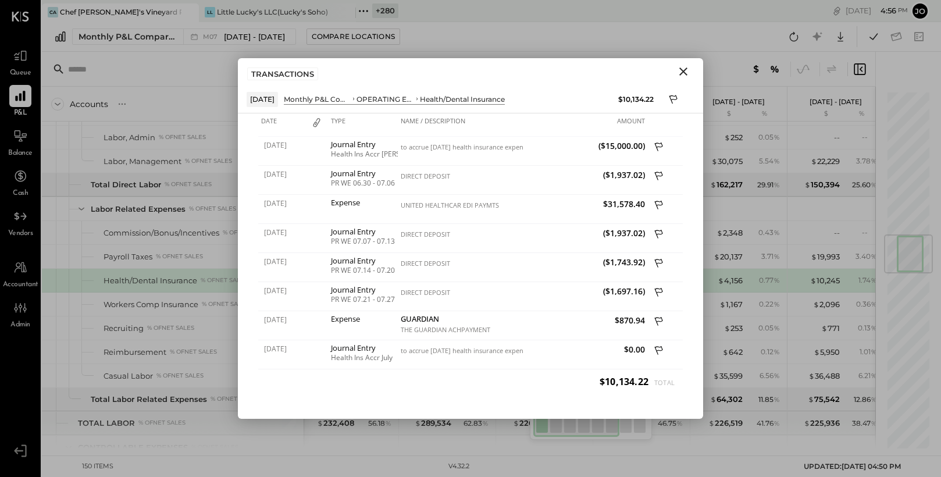
click at [686, 68] on icon "Close" at bounding box center [683, 71] width 8 height 8
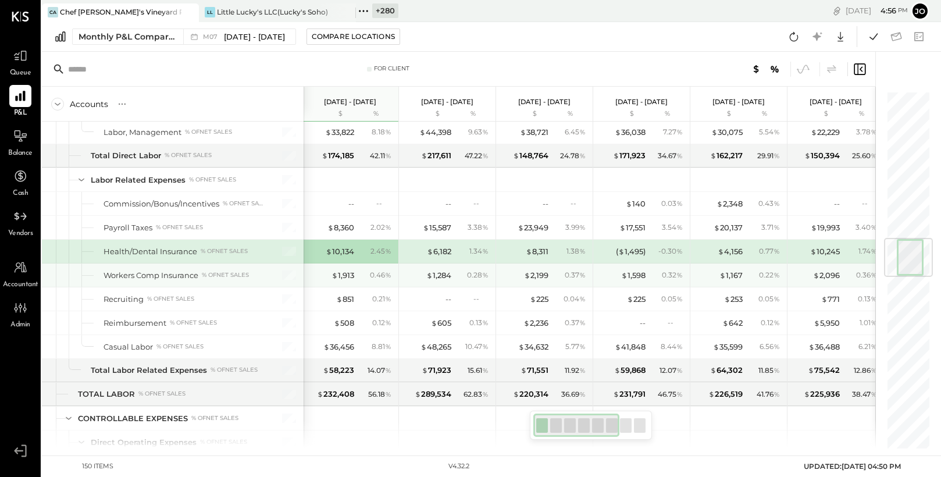
scroll to position [1238, 0]
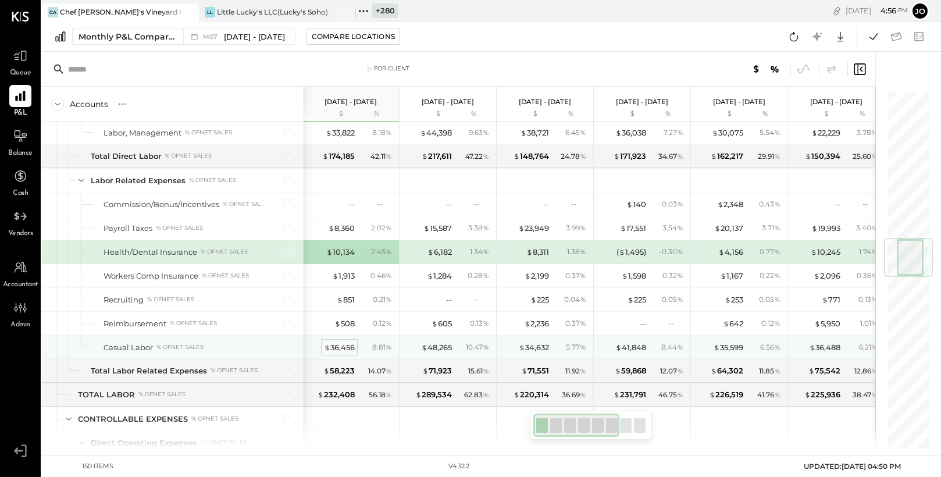
click at [346, 348] on div "$ 36,456" at bounding box center [339, 347] width 31 height 11
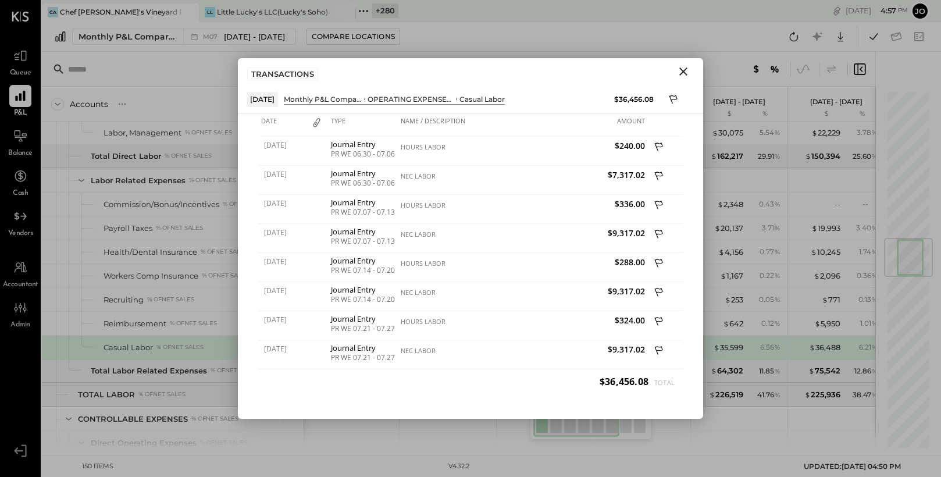
click at [684, 66] on icon "Close" at bounding box center [684, 72] width 14 height 14
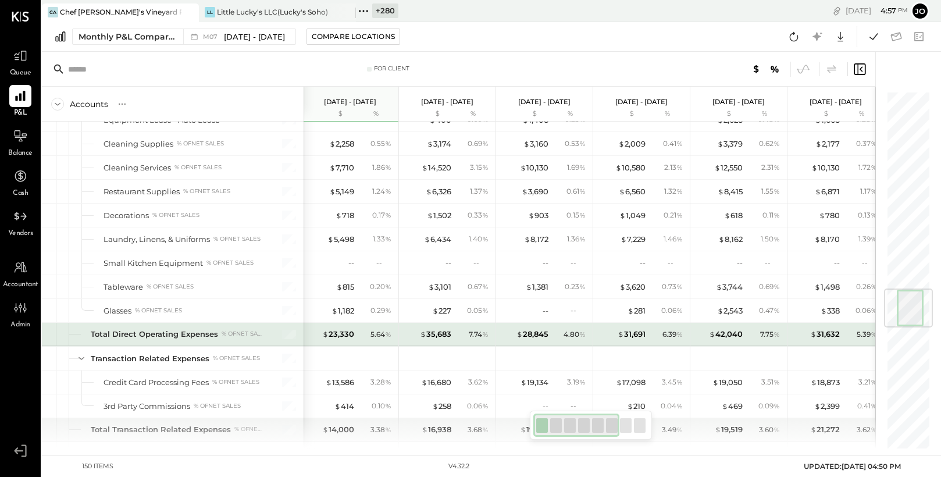
scroll to position [1670, 0]
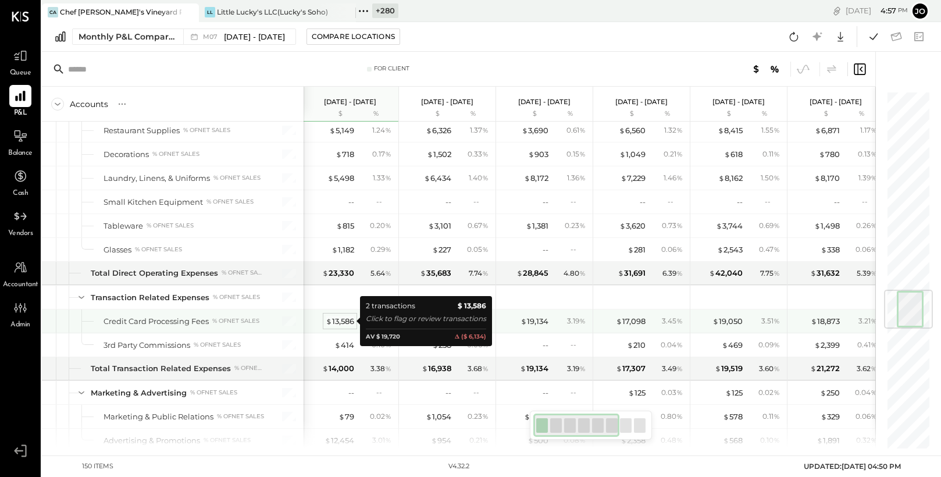
click at [342, 320] on div "$ 13,586" at bounding box center [340, 321] width 29 height 11
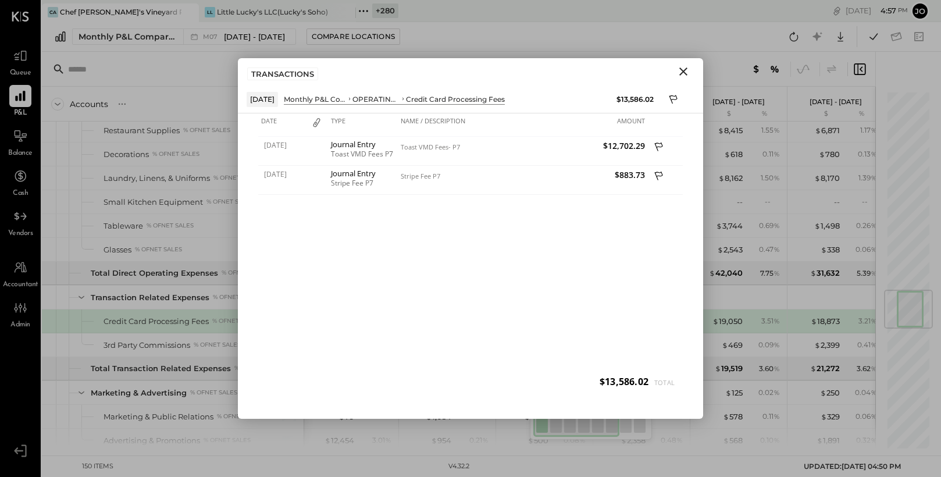
click at [688, 70] on icon "Close" at bounding box center [684, 72] width 14 height 14
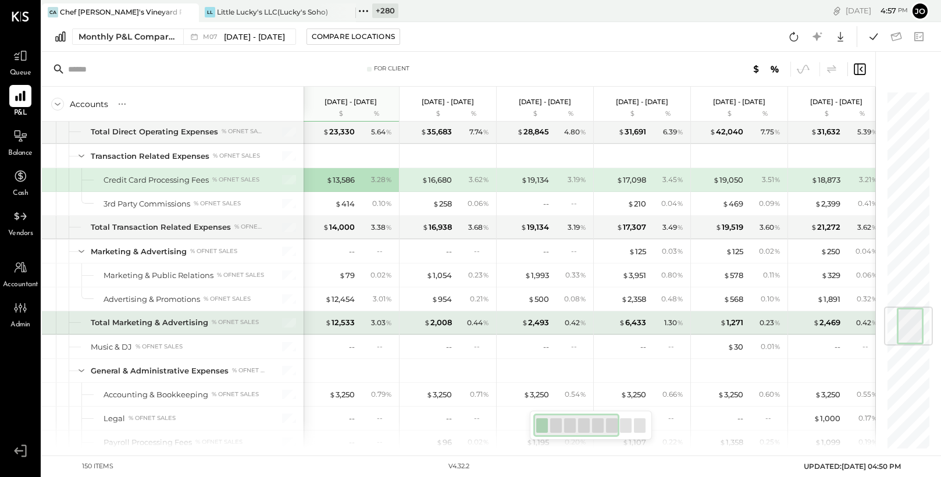
scroll to position [1813, 0]
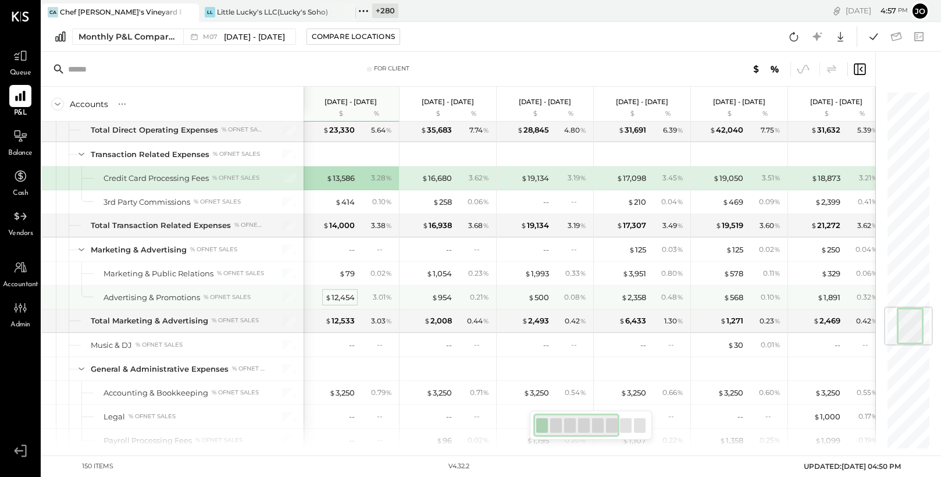
click at [334, 301] on div "$ 12,454" at bounding box center [340, 297] width 30 height 11
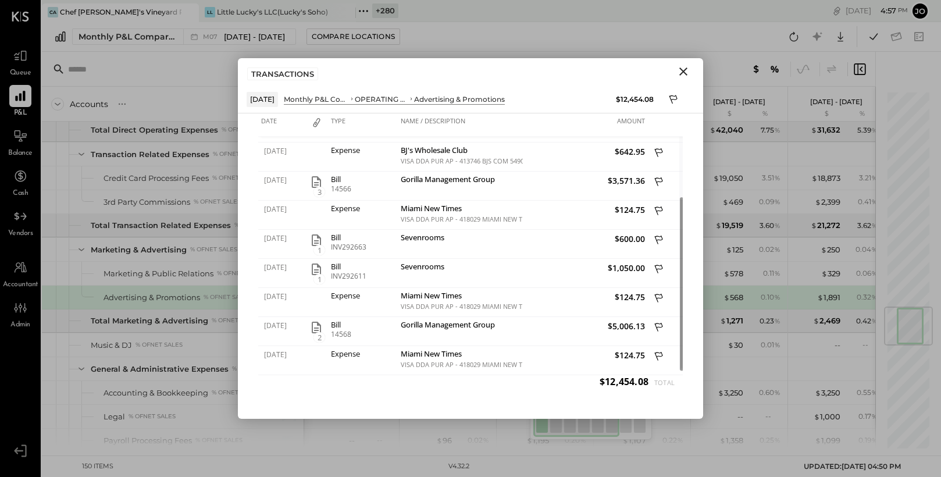
click at [681, 66] on icon "Close" at bounding box center [684, 72] width 14 height 14
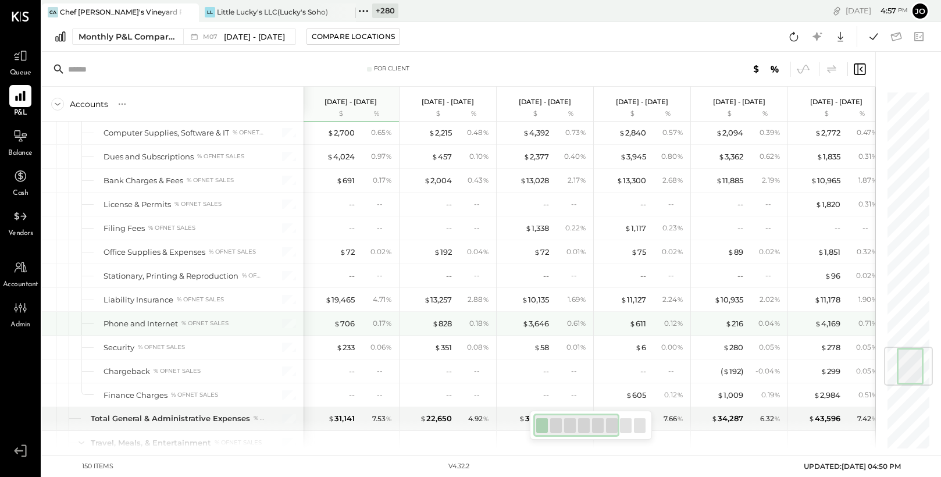
scroll to position [2149, 0]
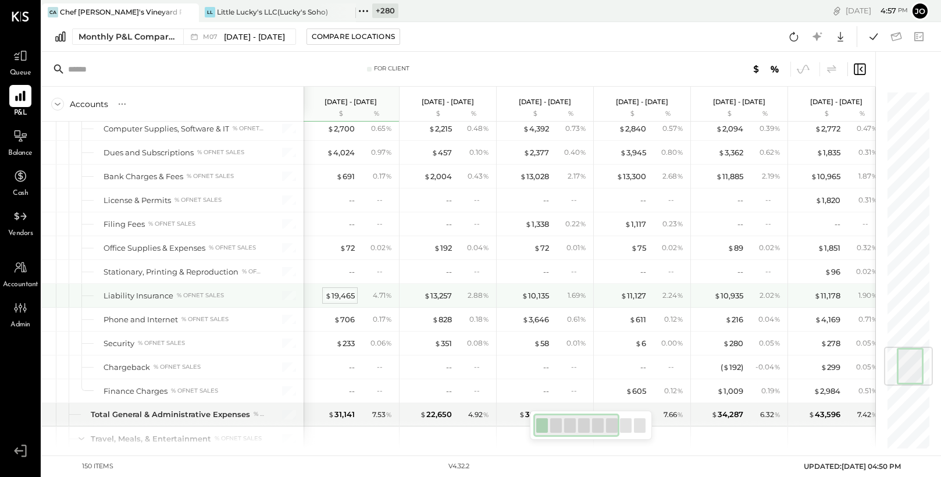
click at [347, 294] on div "$ 19,465" at bounding box center [340, 295] width 30 height 11
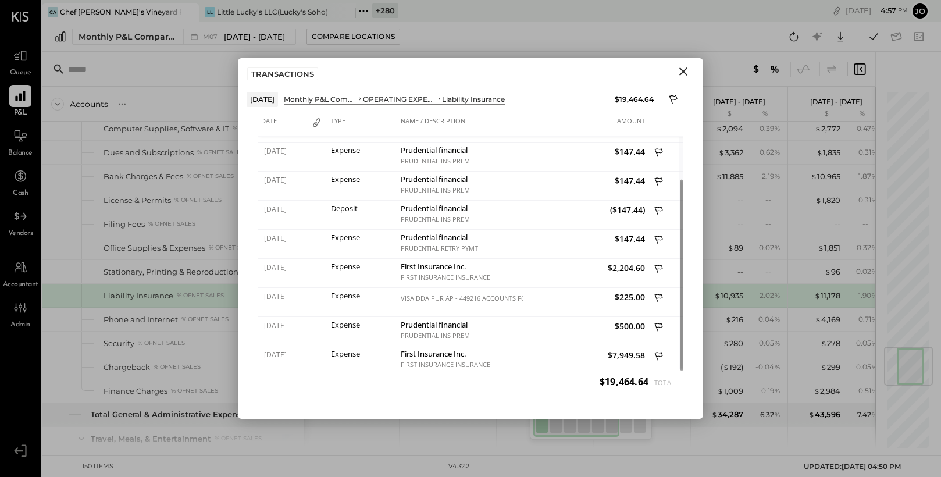
click at [681, 77] on icon "Close" at bounding box center [684, 72] width 14 height 14
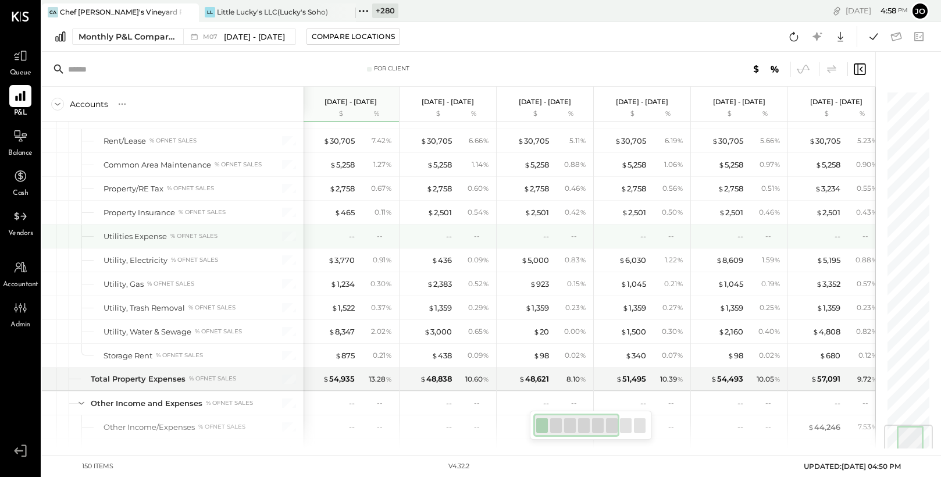
scroll to position [2806, 0]
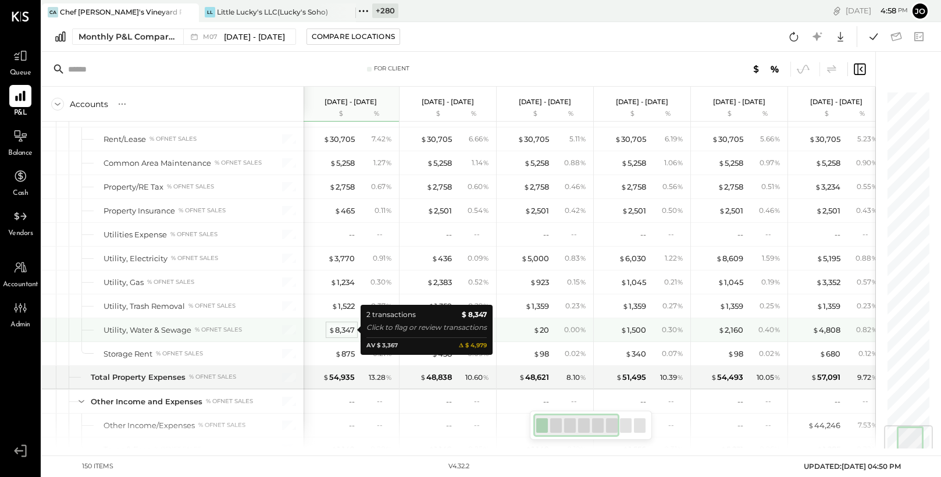
click at [339, 330] on div "$ 8,347" at bounding box center [342, 330] width 26 height 11
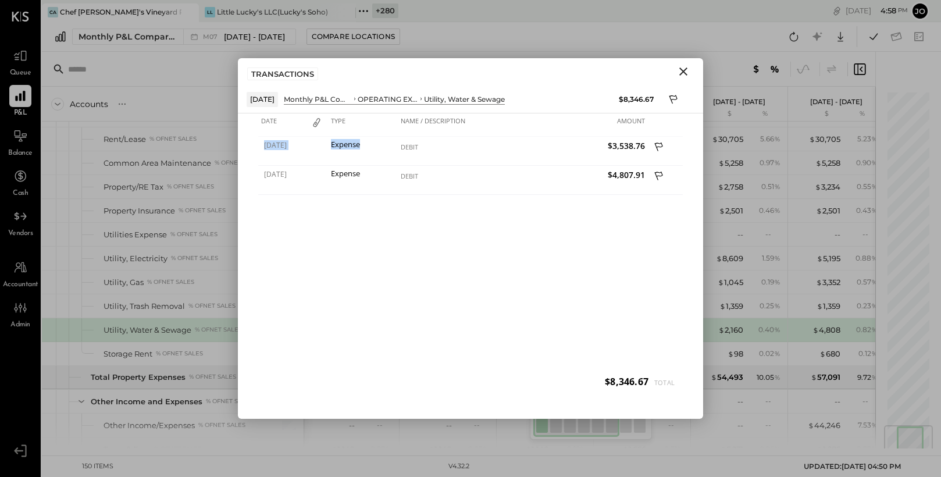
drag, startPoint x: 397, startPoint y: 147, endPoint x: 446, endPoint y: 202, distance: 73.8
click at [446, 202] on div "[DATE] Expense DEBIT $3,538.76 [DATE] Expense DEBIT $4,807.91" at bounding box center [470, 268] width 425 height 262
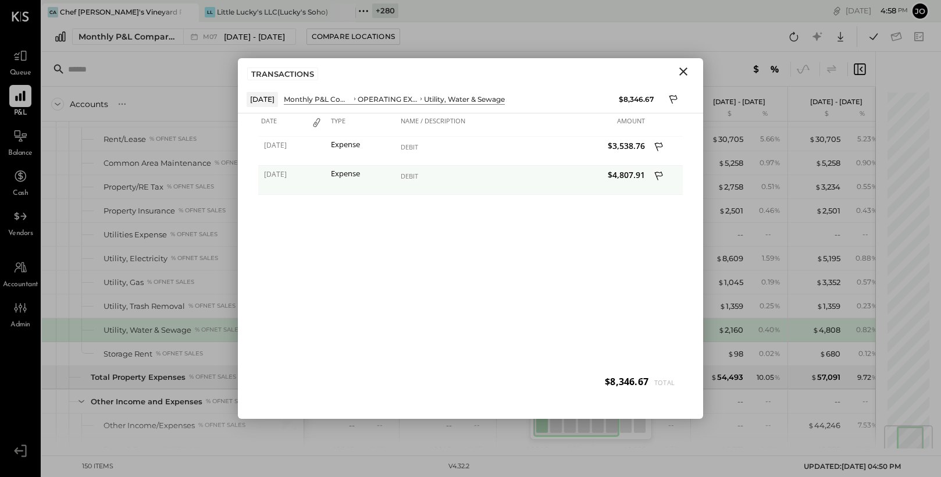
click at [418, 182] on div "DEBIT" at bounding box center [460, 180] width 125 height 29
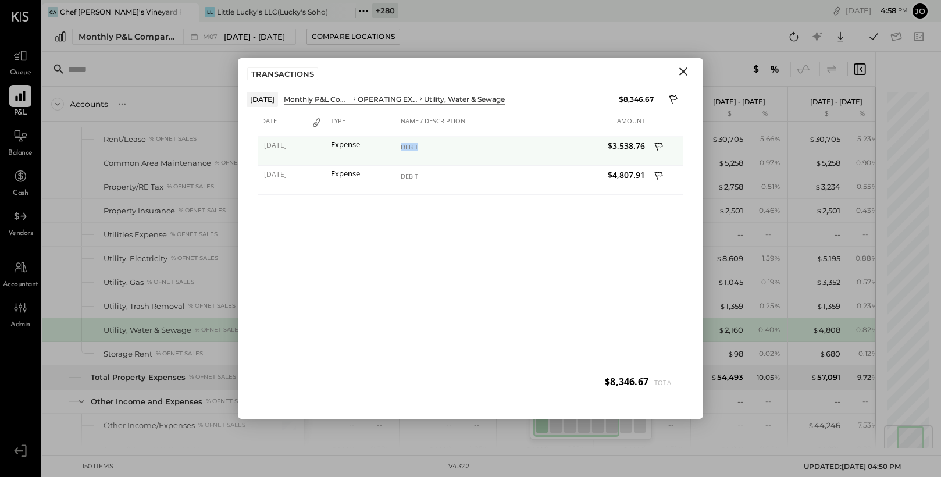
drag, startPoint x: 398, startPoint y: 145, endPoint x: 418, endPoint y: 145, distance: 19.8
click at [418, 145] on div "DEBIT" at bounding box center [460, 151] width 125 height 29
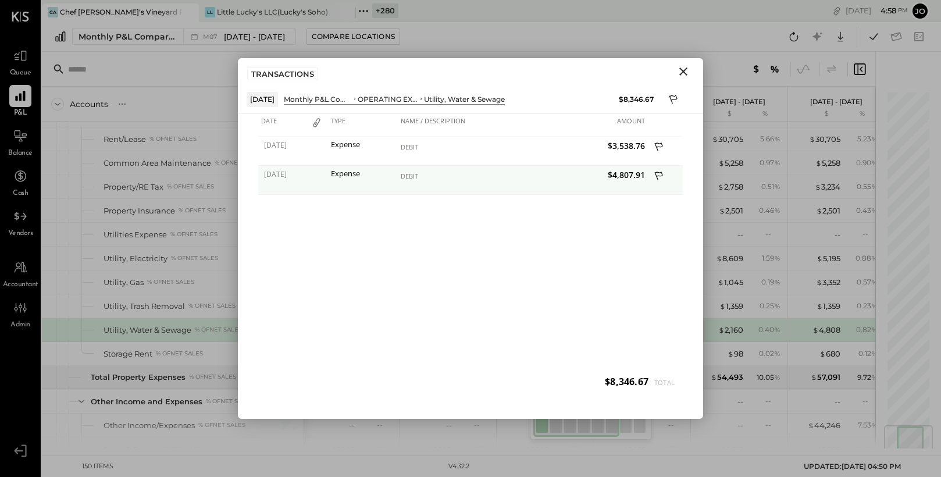
drag, startPoint x: 399, startPoint y: 180, endPoint x: 418, endPoint y: 180, distance: 18.6
click at [418, 180] on div "DEBIT" at bounding box center [460, 180] width 125 height 29
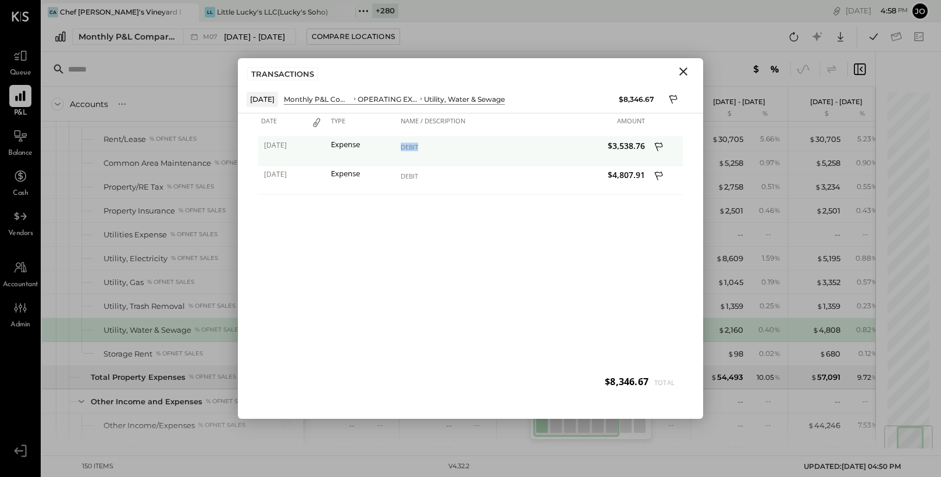
drag, startPoint x: 401, startPoint y: 145, endPoint x: 428, endPoint y: 145, distance: 27.3
click at [423, 145] on div "DEBIT" at bounding box center [460, 151] width 125 height 29
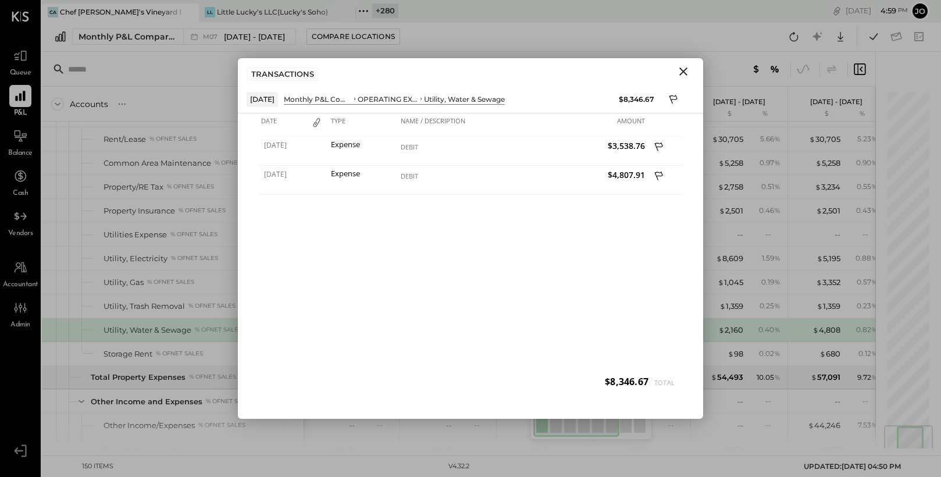
click at [676, 79] on div "TRANSACTIONS" at bounding box center [470, 71] width 465 height 27
click at [682, 72] on icon "Close" at bounding box center [683, 71] width 8 height 8
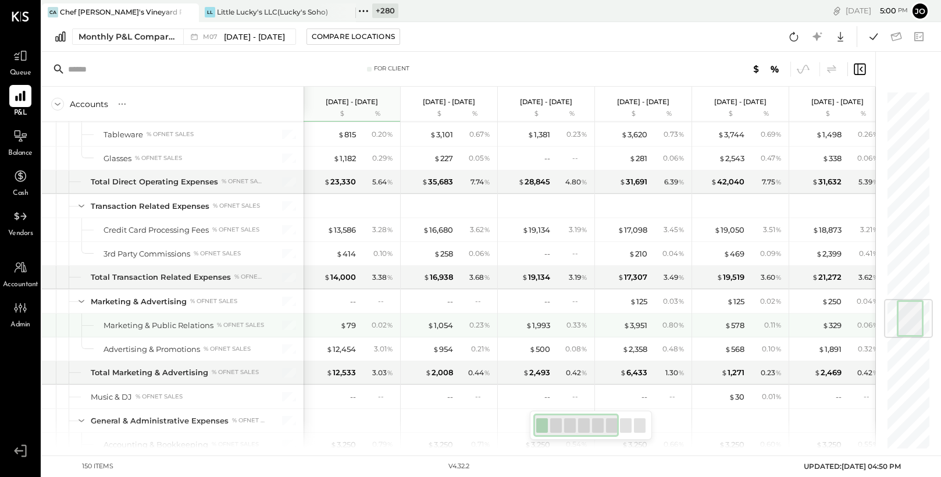
scroll to position [1730, 0]
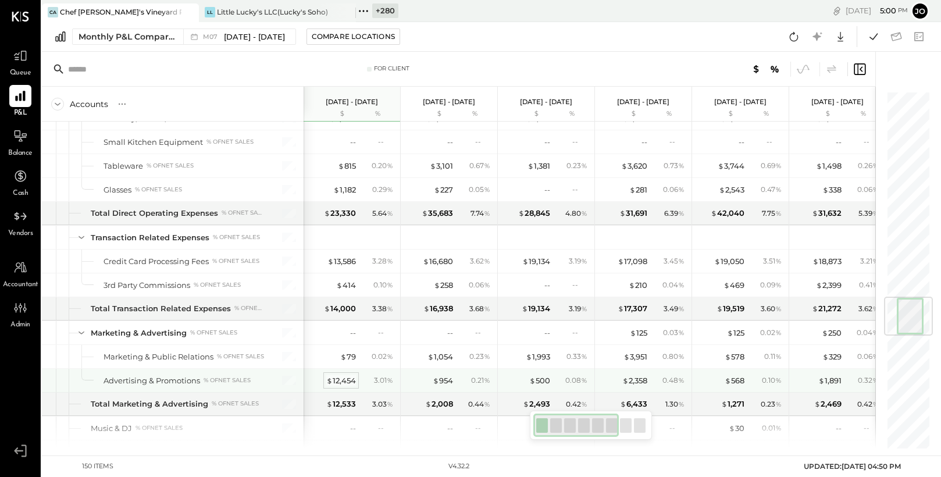
click at [337, 380] on div "$ 12,454" at bounding box center [341, 380] width 30 height 11
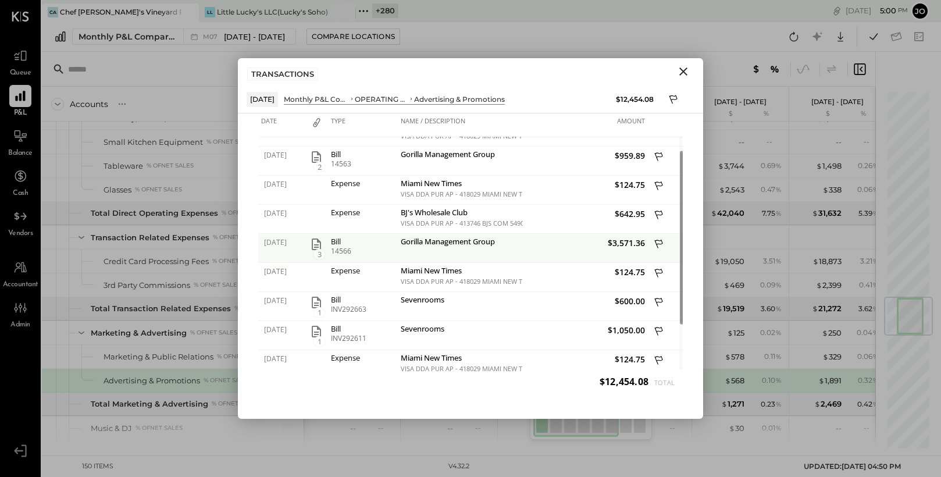
click at [315, 245] on icon "button" at bounding box center [316, 245] width 9 height 12
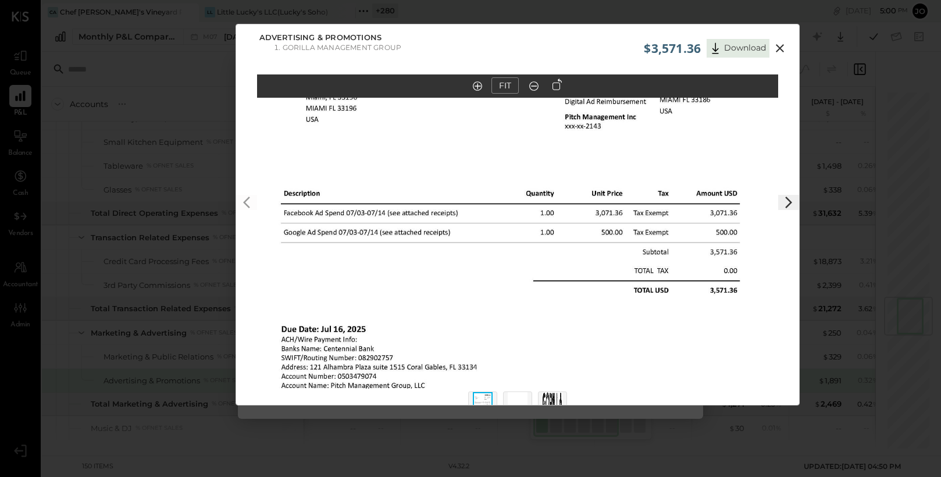
drag, startPoint x: 559, startPoint y: 257, endPoint x: 559, endPoint y: 321, distance: 64.0
click at [559, 321] on img at bounding box center [518, 279] width 522 height 675
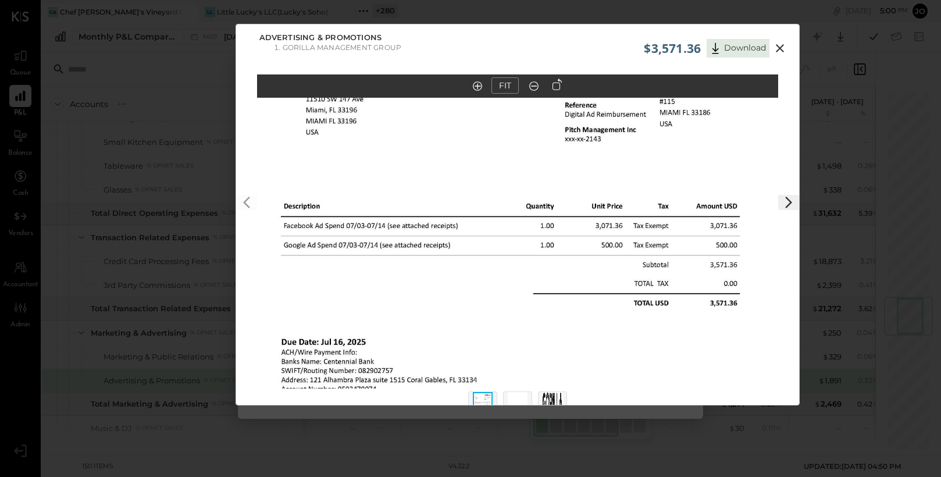
drag, startPoint x: 544, startPoint y: 255, endPoint x: 544, endPoint y: 267, distance: 12.2
click at [544, 267] on img at bounding box center [518, 292] width 522 height 675
click at [781, 46] on icon at bounding box center [780, 48] width 8 height 8
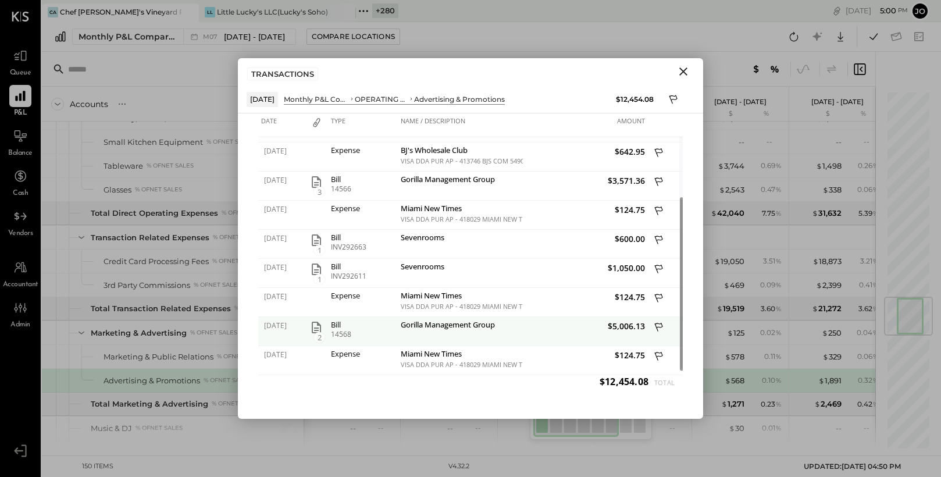
click at [316, 329] on icon "button" at bounding box center [316, 328] width 14 height 14
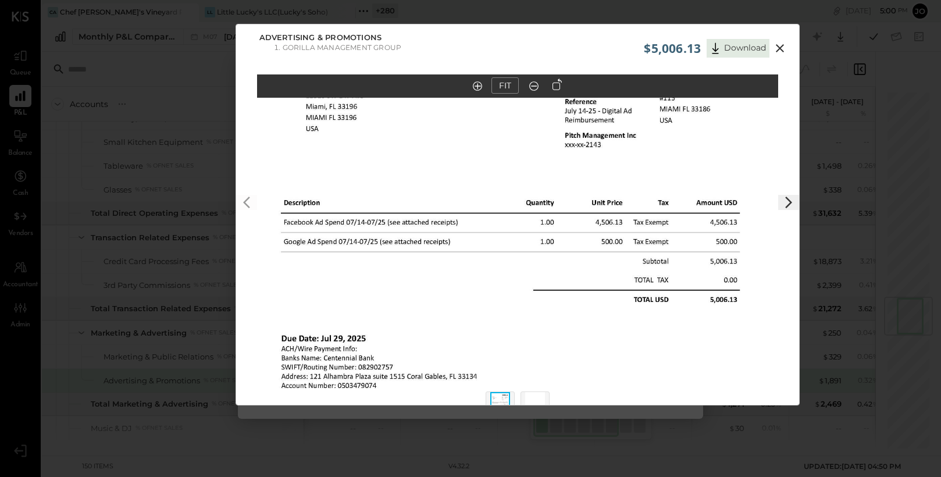
drag, startPoint x: 595, startPoint y: 212, endPoint x: 595, endPoint y: 285, distance: 73.3
click at [595, 285] on img at bounding box center [518, 288] width 522 height 675
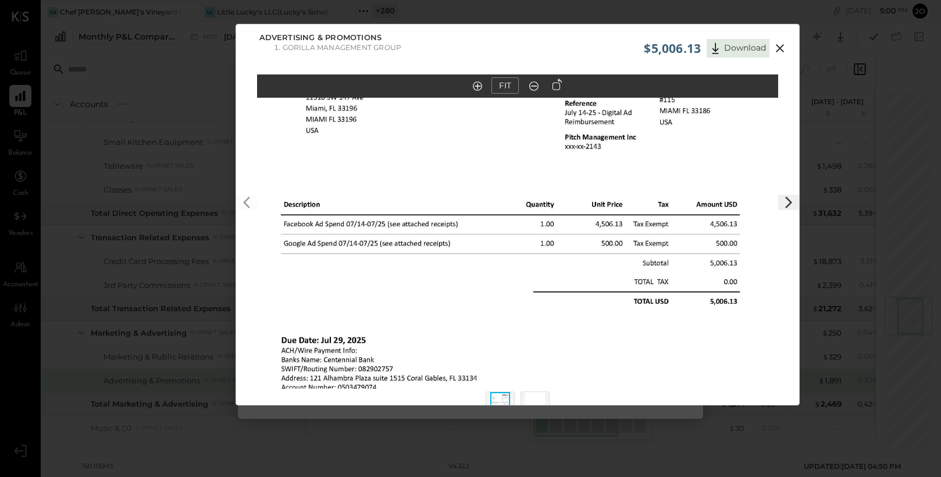
click at [773, 43] on icon at bounding box center [780, 48] width 14 height 14
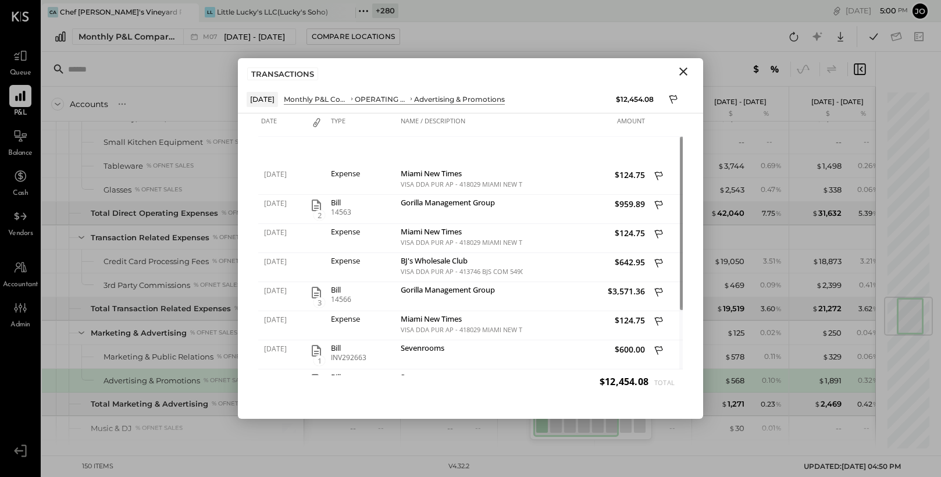
click at [682, 70] on icon "Close" at bounding box center [683, 71] width 8 height 8
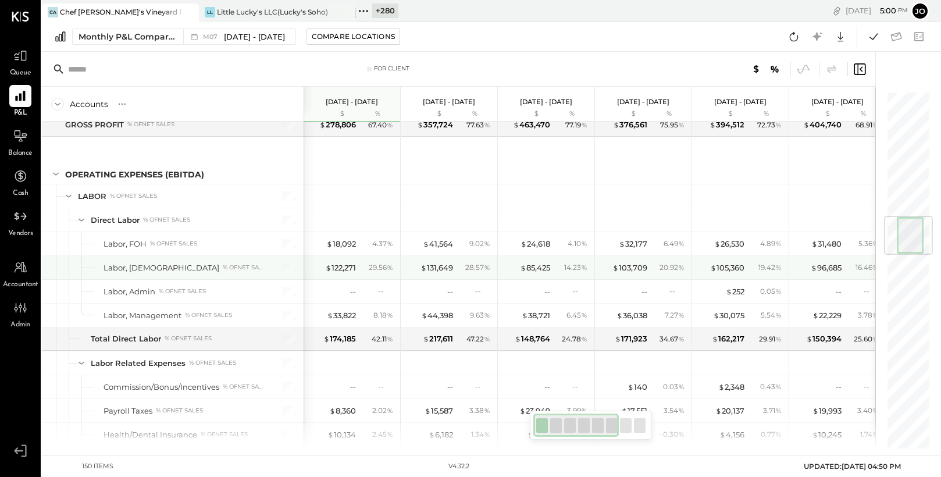
scroll to position [1053, 0]
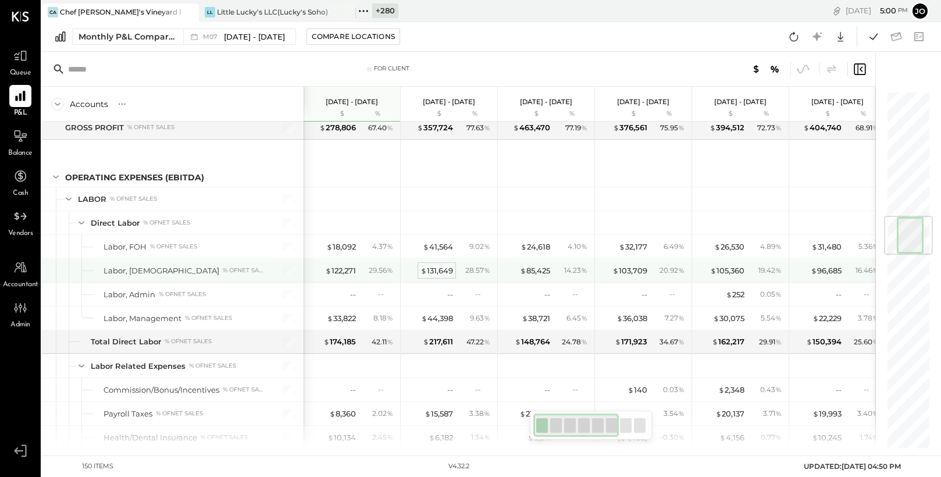
click at [424, 271] on span "$" at bounding box center [424, 270] width 6 height 9
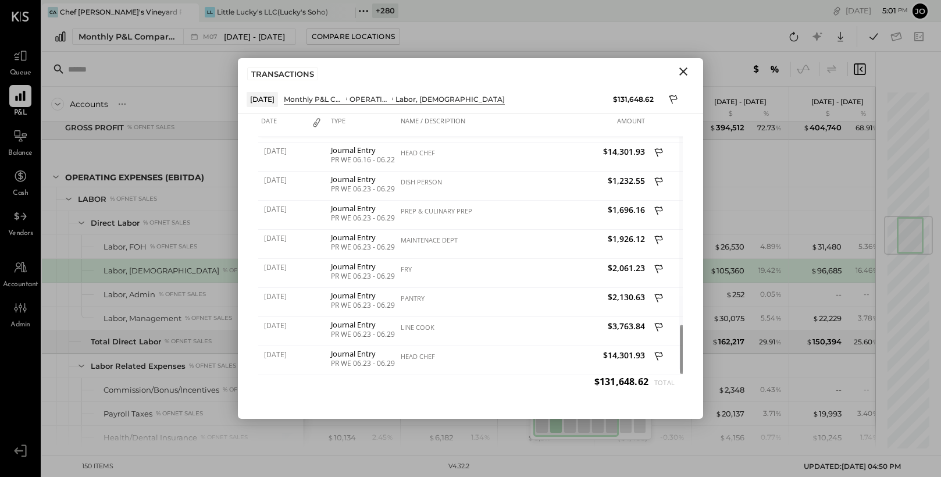
click at [681, 71] on icon "Close" at bounding box center [684, 72] width 14 height 14
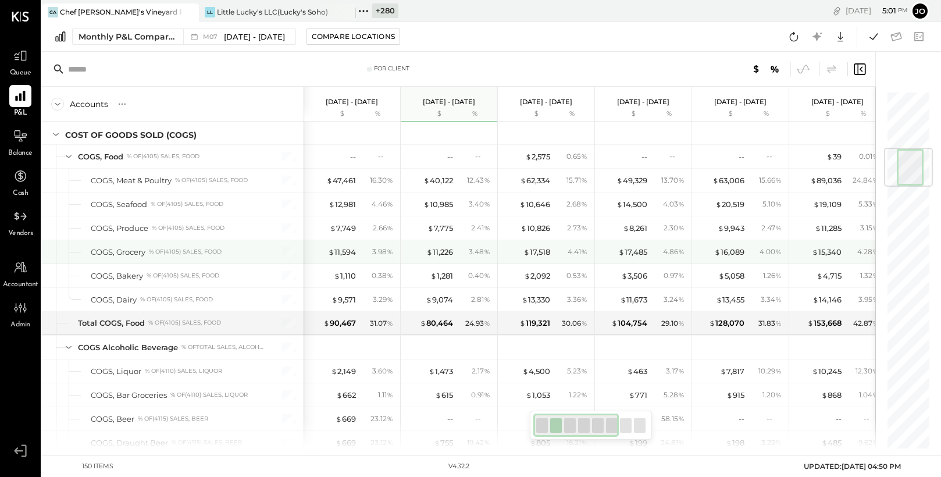
scroll to position [472, 0]
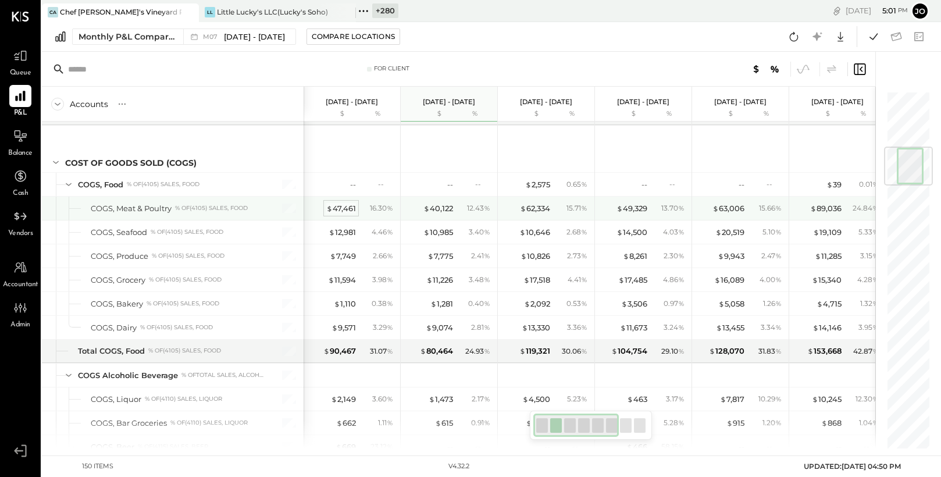
click at [343, 209] on div "$ 47,461" at bounding box center [341, 208] width 30 height 11
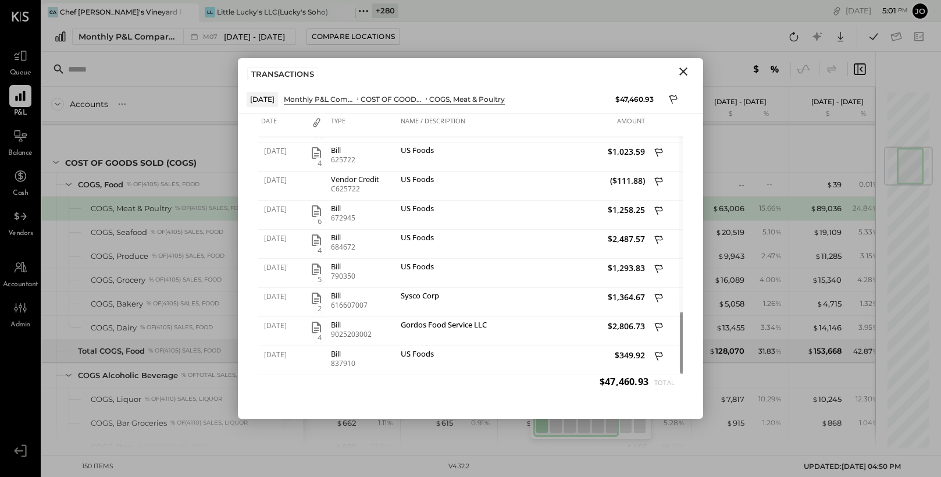
click at [688, 65] on icon "Close" at bounding box center [684, 72] width 14 height 14
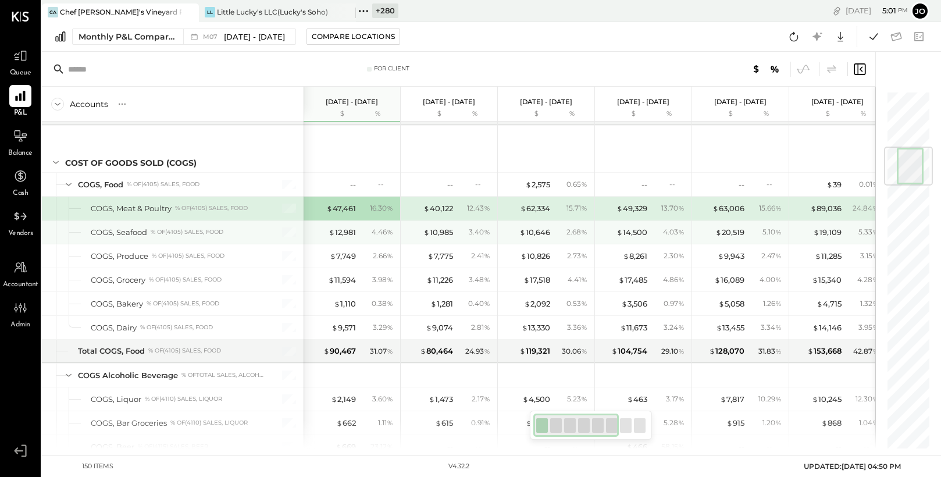
click at [344, 222] on div "$ 12,981 4.46 %" at bounding box center [352, 231] width 87 height 23
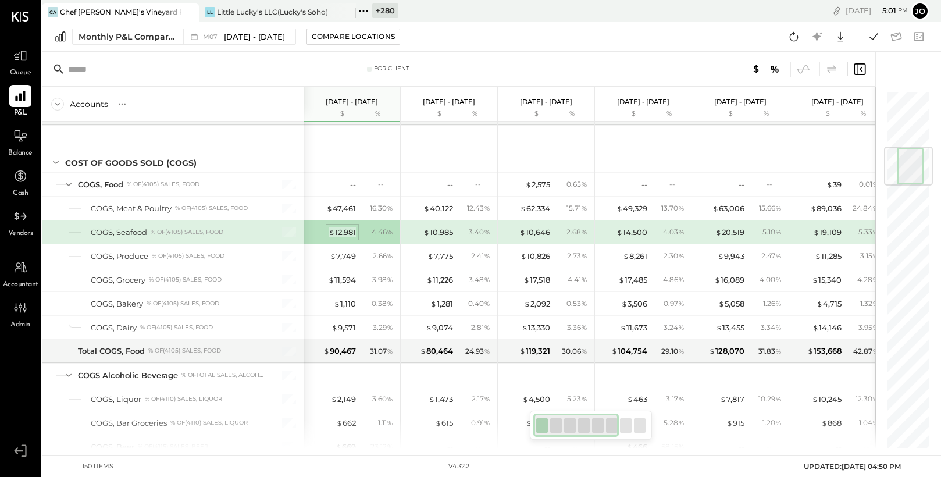
click at [344, 232] on div "$ 12,981" at bounding box center [342, 232] width 27 height 11
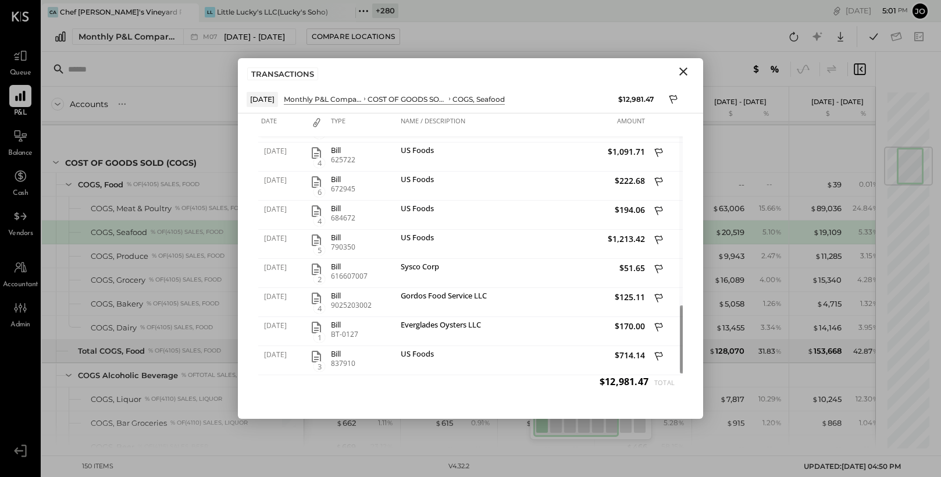
click at [691, 70] on button "Close" at bounding box center [683, 71] width 21 height 15
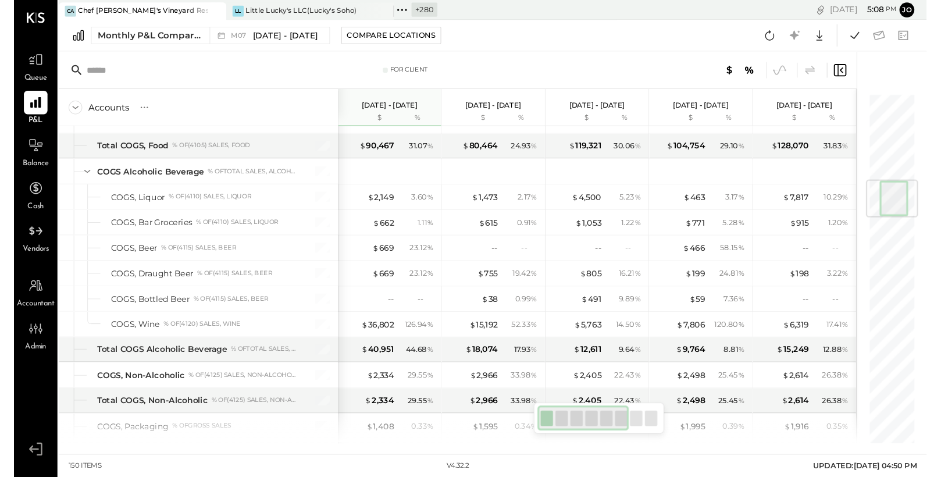
scroll to position [683, 0]
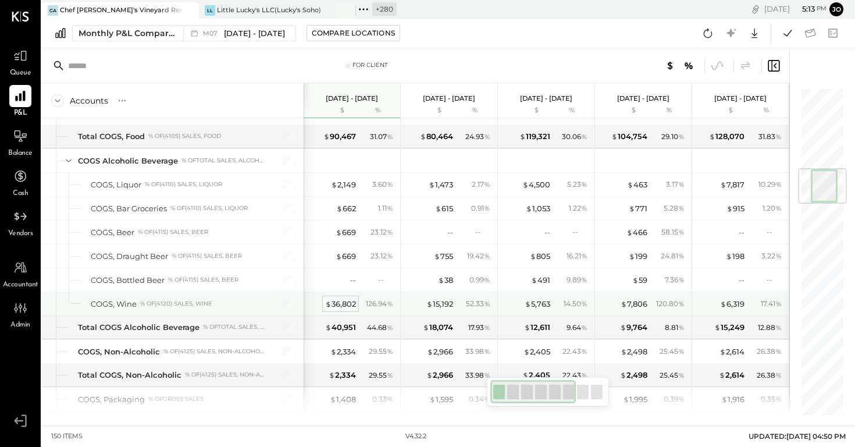
click at [347, 298] on div "$ 36,802 126.94 %" at bounding box center [352, 303] width 87 height 23
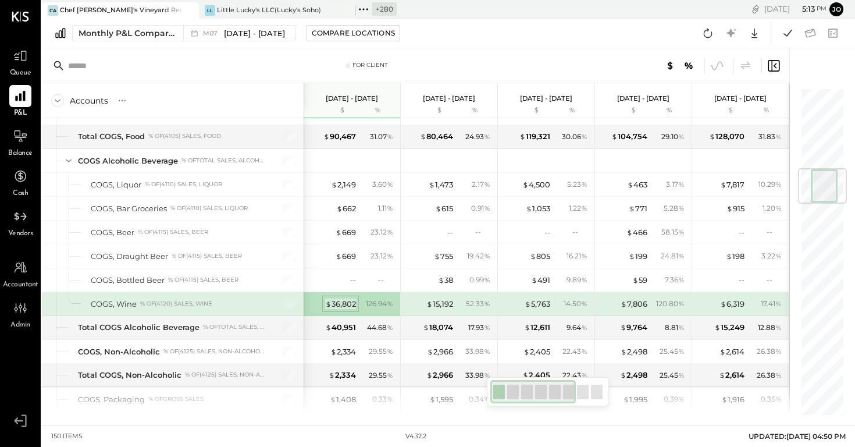
click at [347, 298] on div "$ 36,802" at bounding box center [340, 303] width 31 height 11
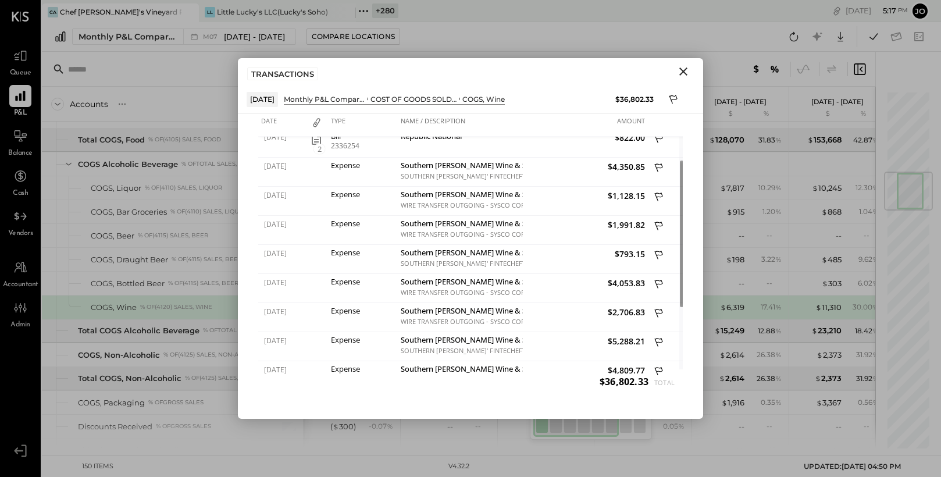
scroll to position [683, 0]
